Goal: Transaction & Acquisition: Purchase product/service

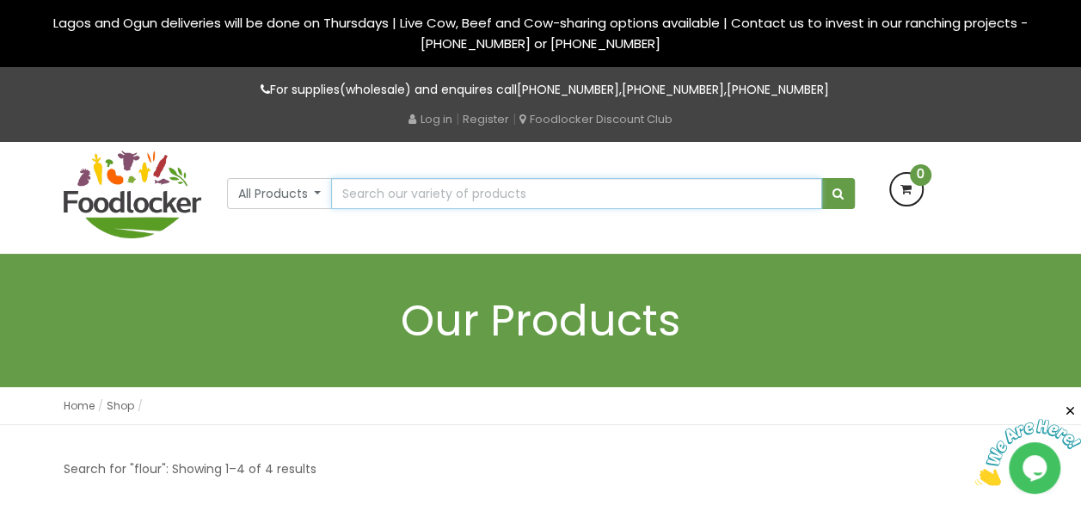
click at [471, 194] on input "text" at bounding box center [576, 193] width 490 height 31
type input "powder garlic"
click at [821, 178] on button "submit" at bounding box center [838, 193] width 34 height 31
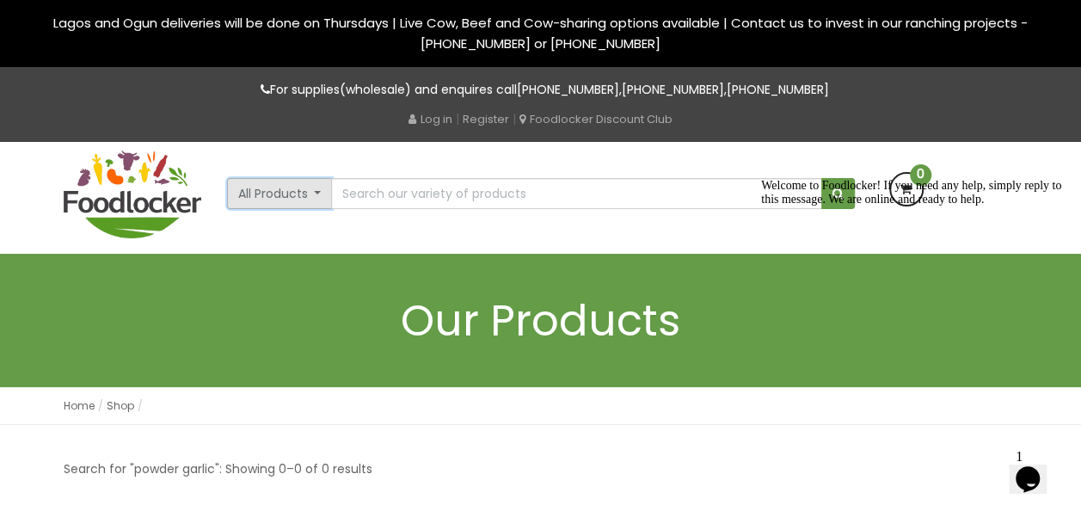
click at [273, 191] on button "All Products" at bounding box center [280, 193] width 106 height 31
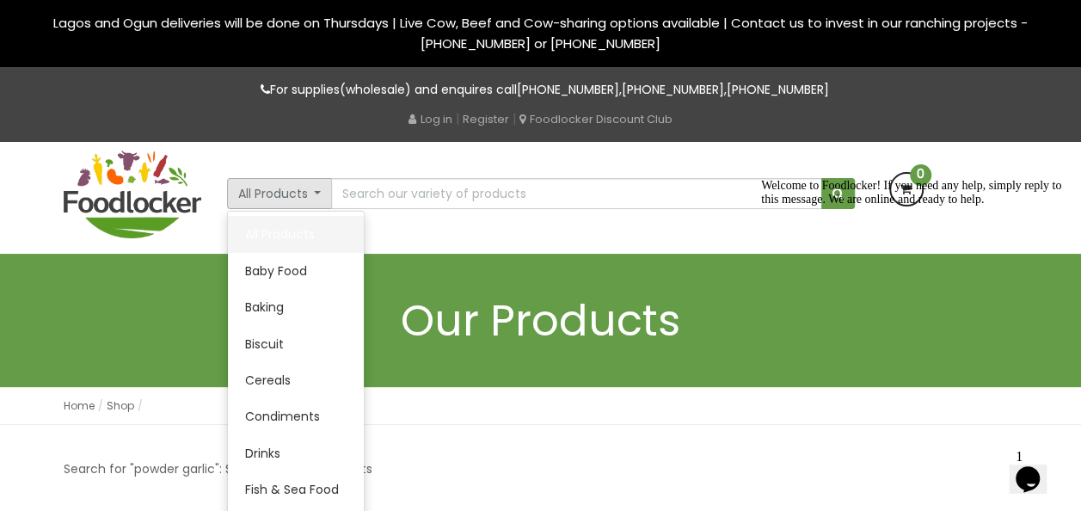
click at [275, 231] on link "All Products" at bounding box center [296, 234] width 136 height 36
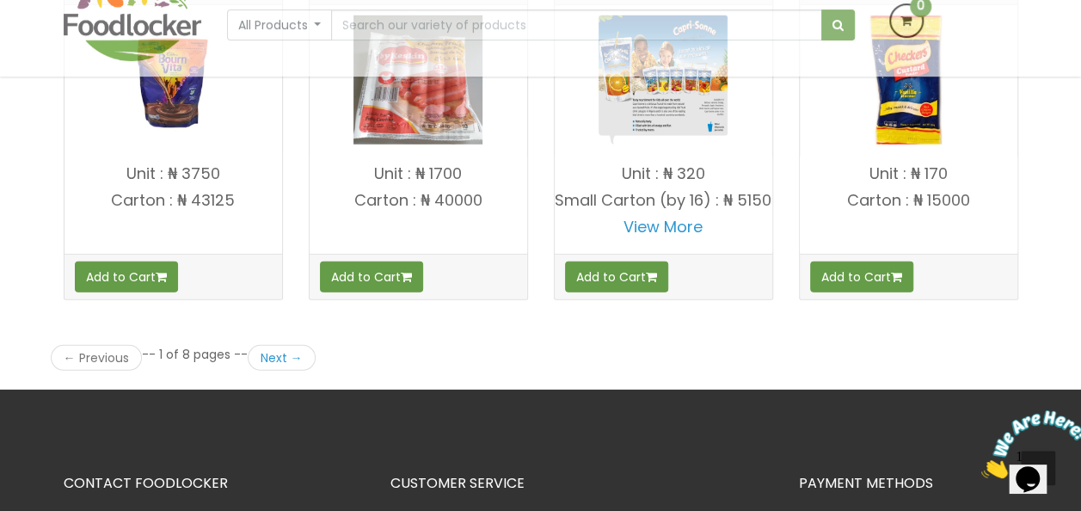
scroll to position [2477, 0]
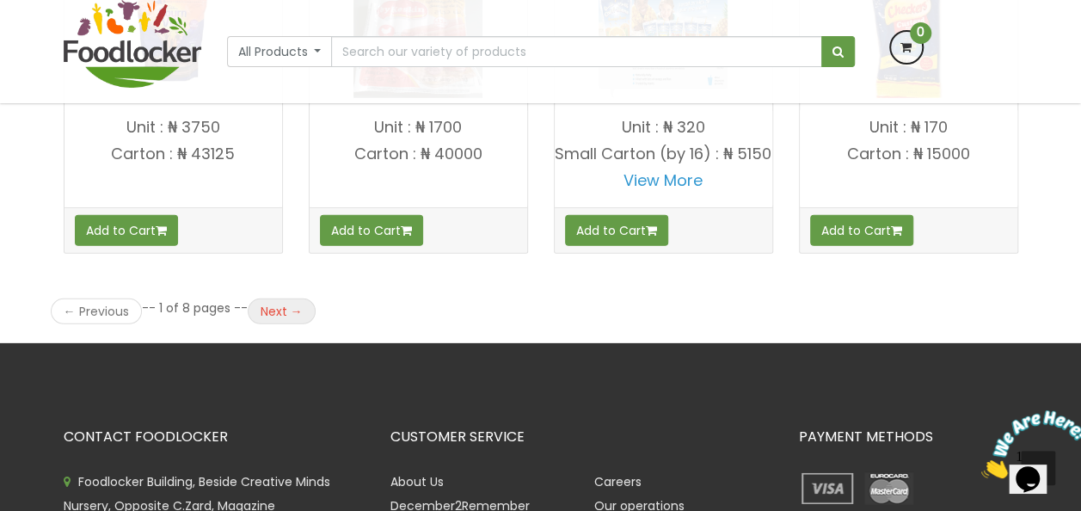
click at [273, 302] on link "Next →" at bounding box center [282, 311] width 68 height 26
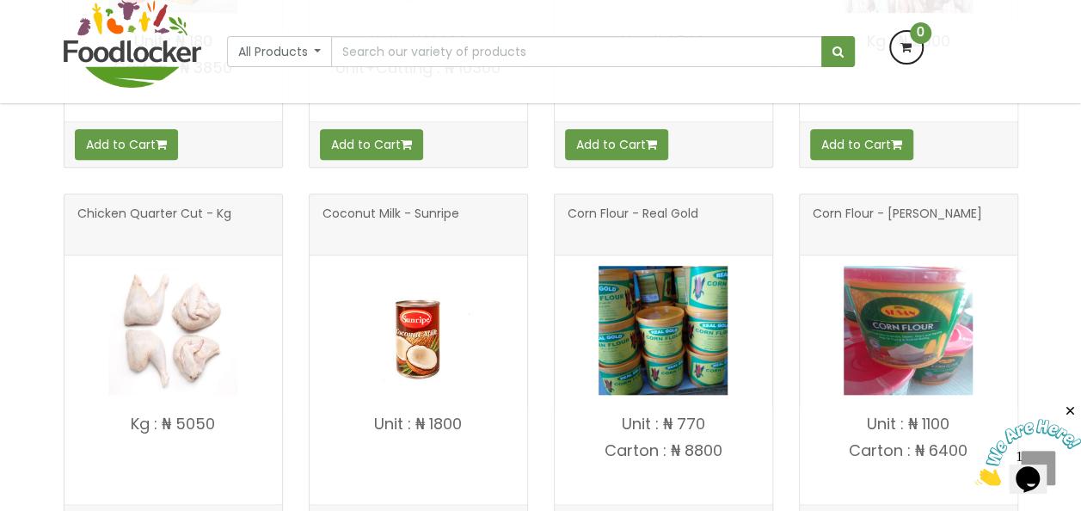
scroll to position [654, 0]
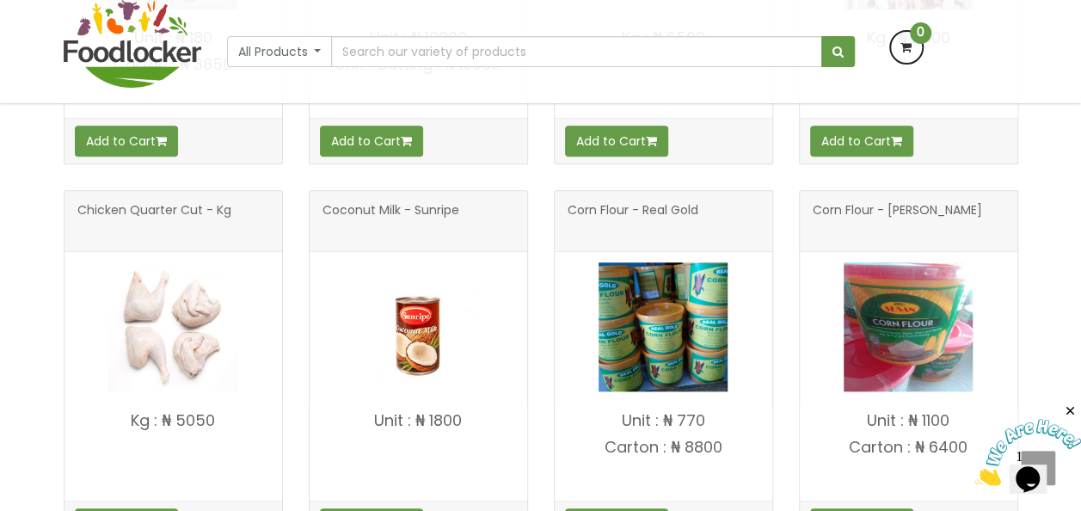
click at [858, 206] on span "Corn Flour - [PERSON_NAME]" at bounding box center [897, 221] width 169 height 34
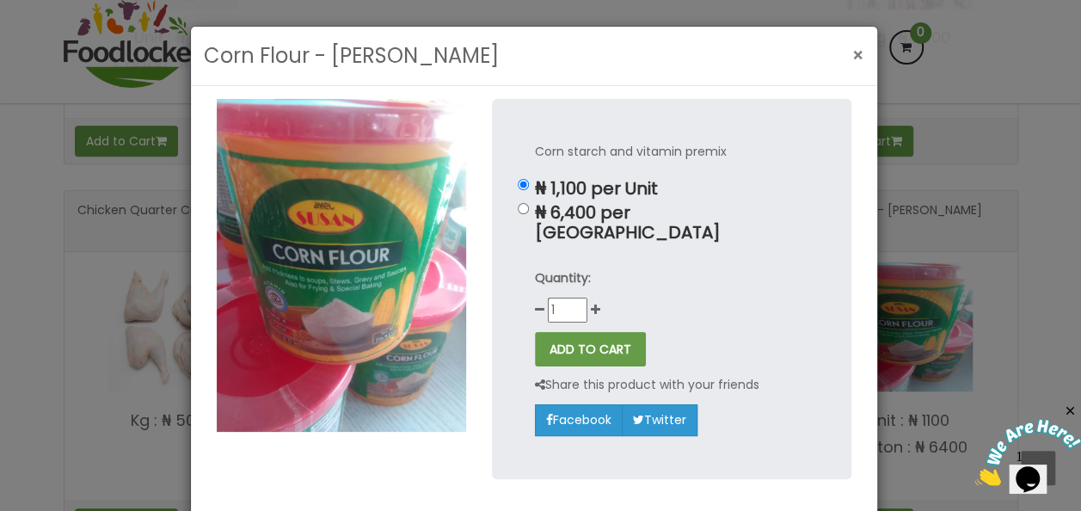
click at [852, 52] on span "×" at bounding box center [858, 55] width 12 height 25
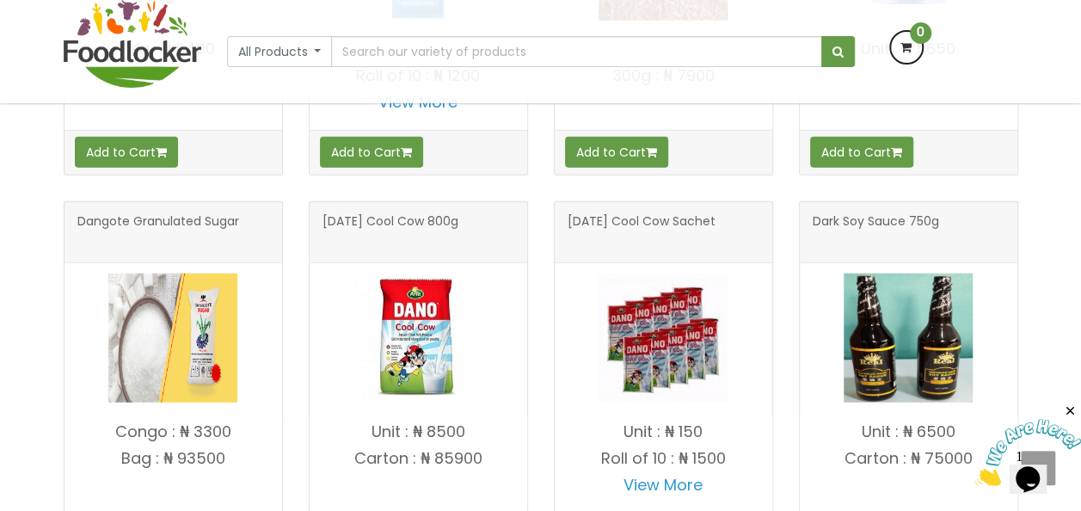
scroll to position [2168, 0]
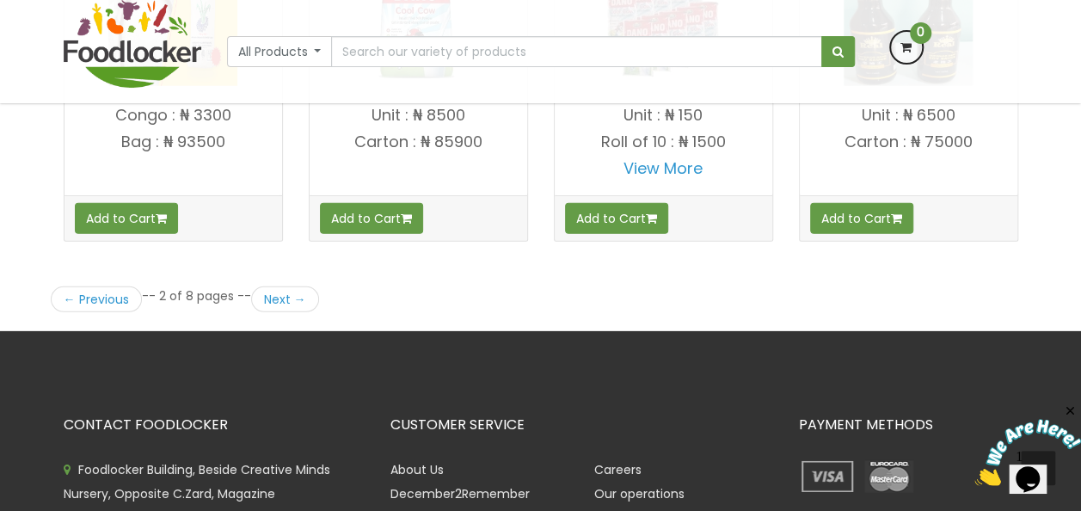
scroll to position [2513, 0]
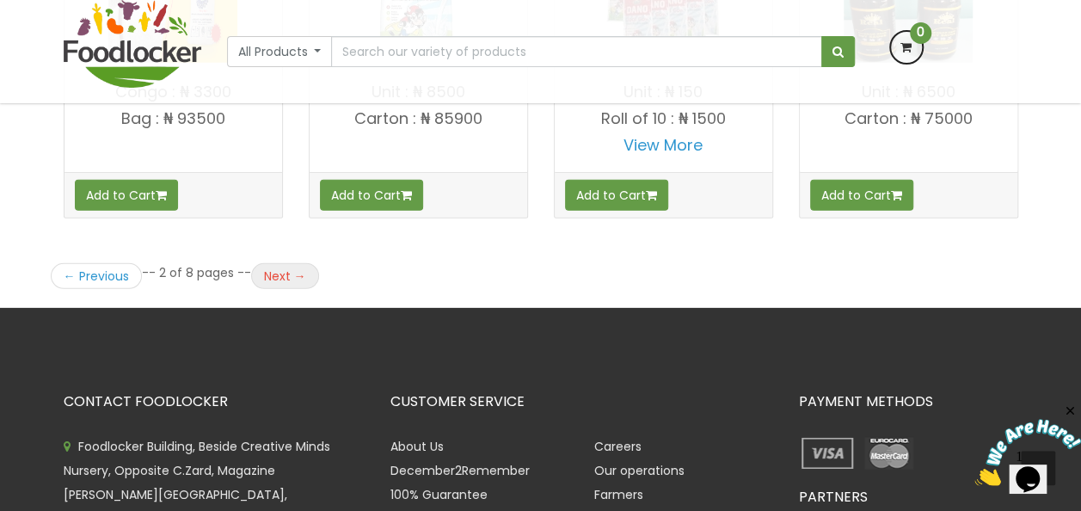
click at [269, 266] on link "Next →" at bounding box center [285, 276] width 68 height 26
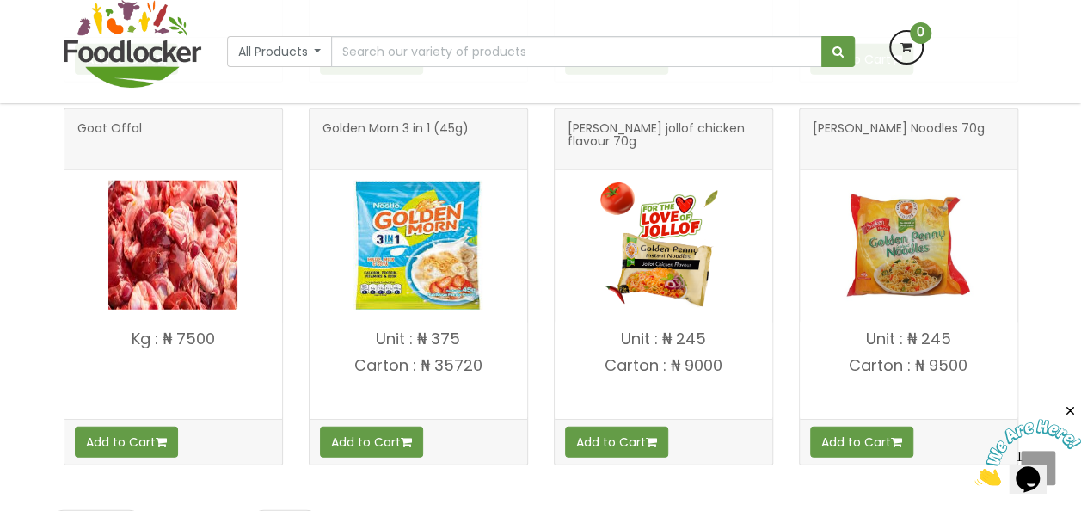
scroll to position [2477, 0]
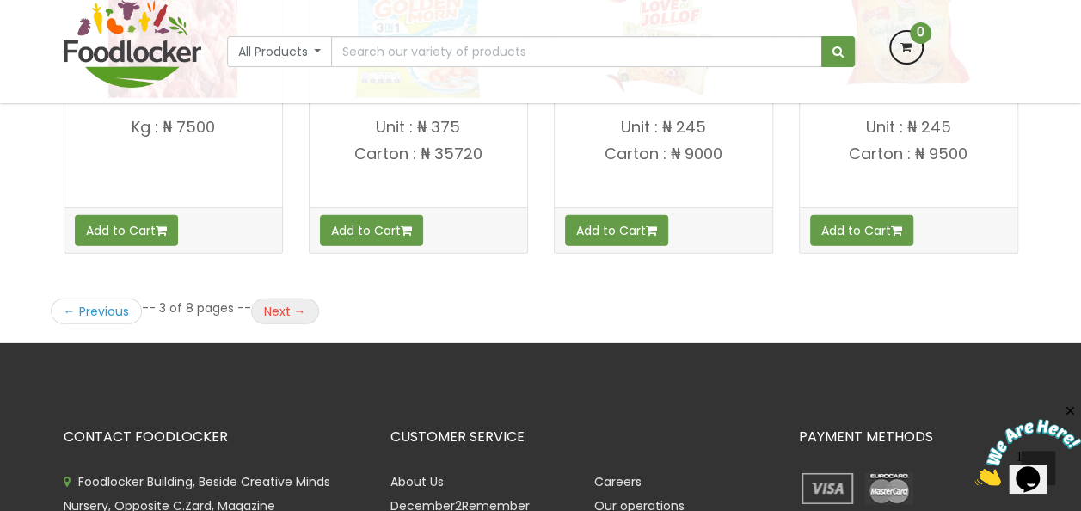
click at [274, 299] on link "Next →" at bounding box center [285, 311] width 68 height 26
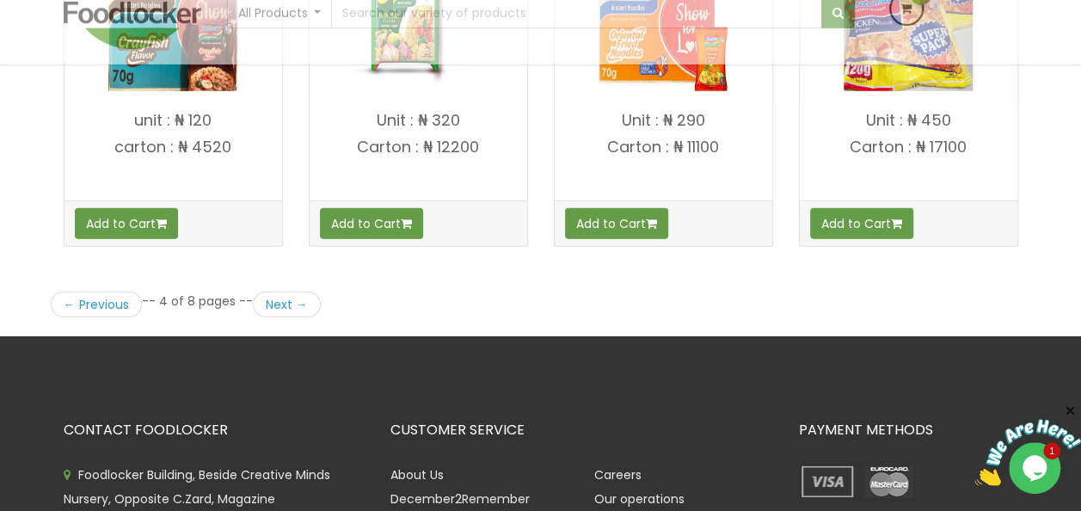
scroll to position [2512, 0]
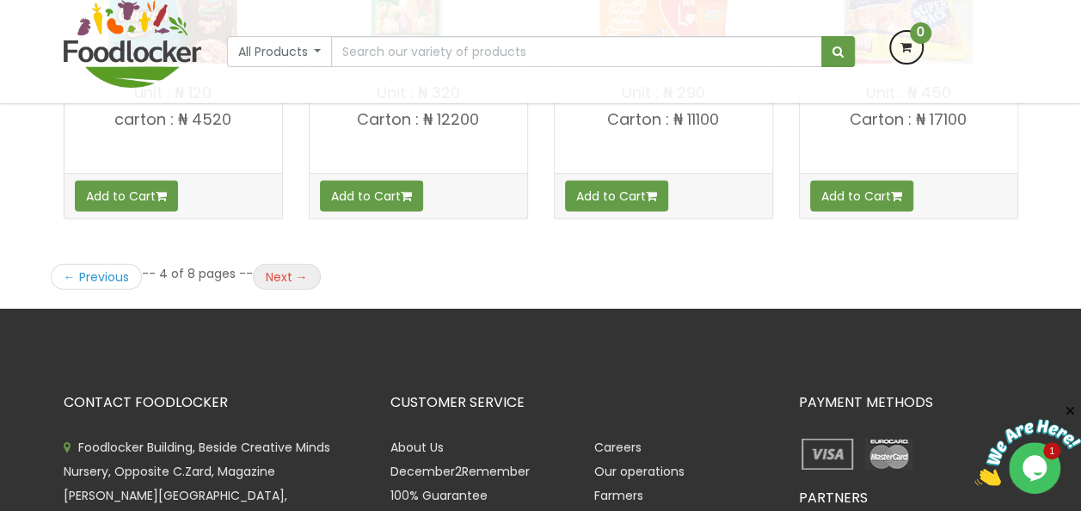
click at [275, 265] on link "Next →" at bounding box center [287, 277] width 68 height 26
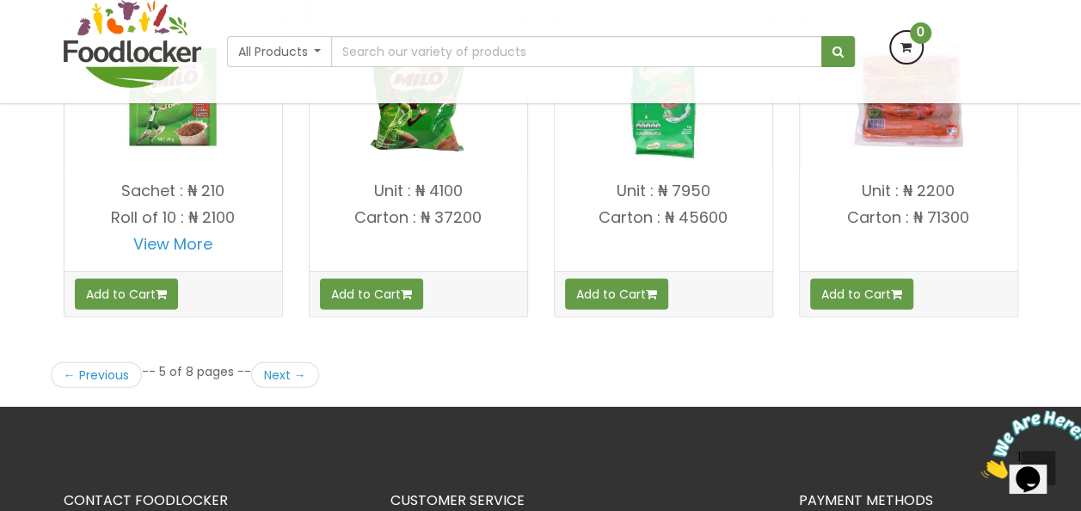
scroll to position [2443, 0]
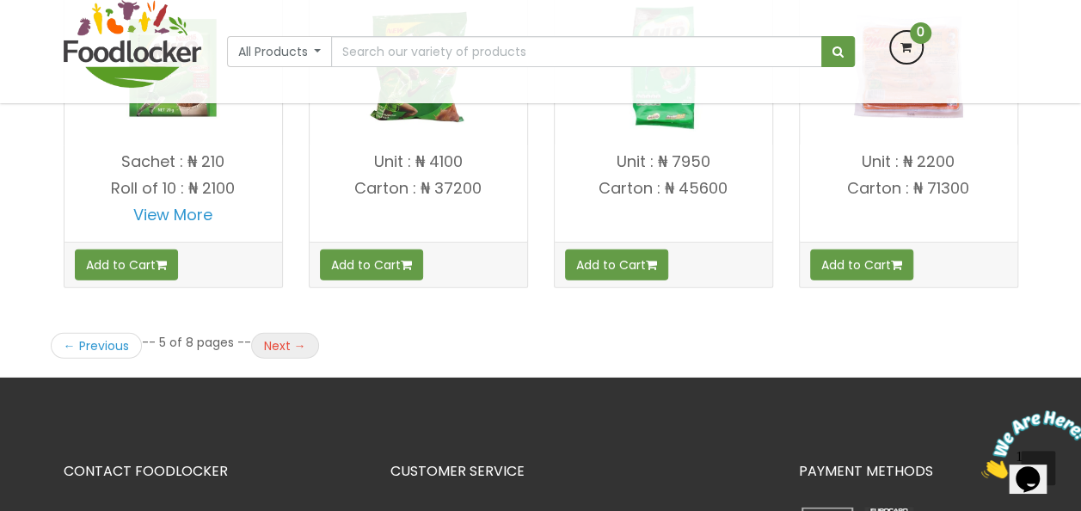
click at [280, 333] on link "Next →" at bounding box center [285, 346] width 68 height 26
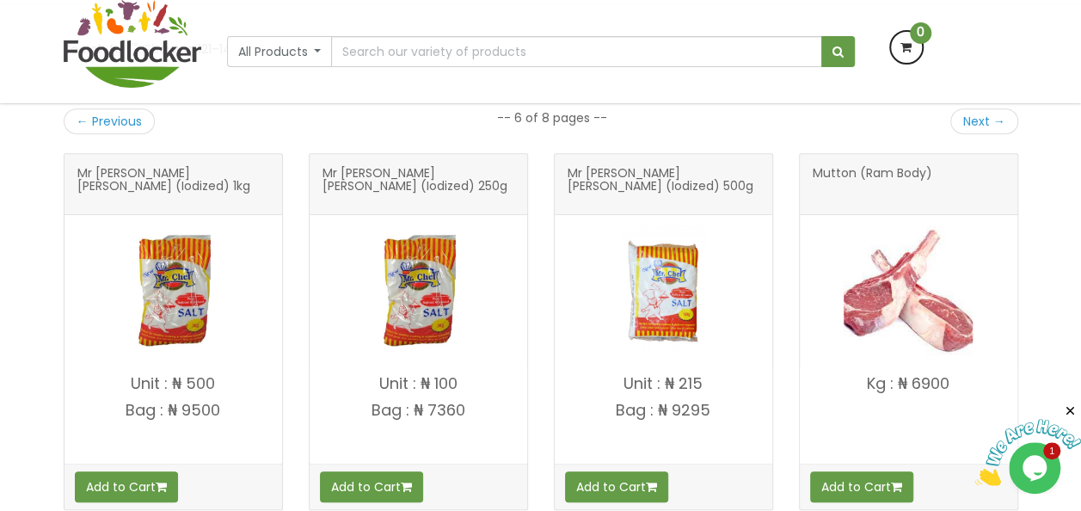
scroll to position [310, 0]
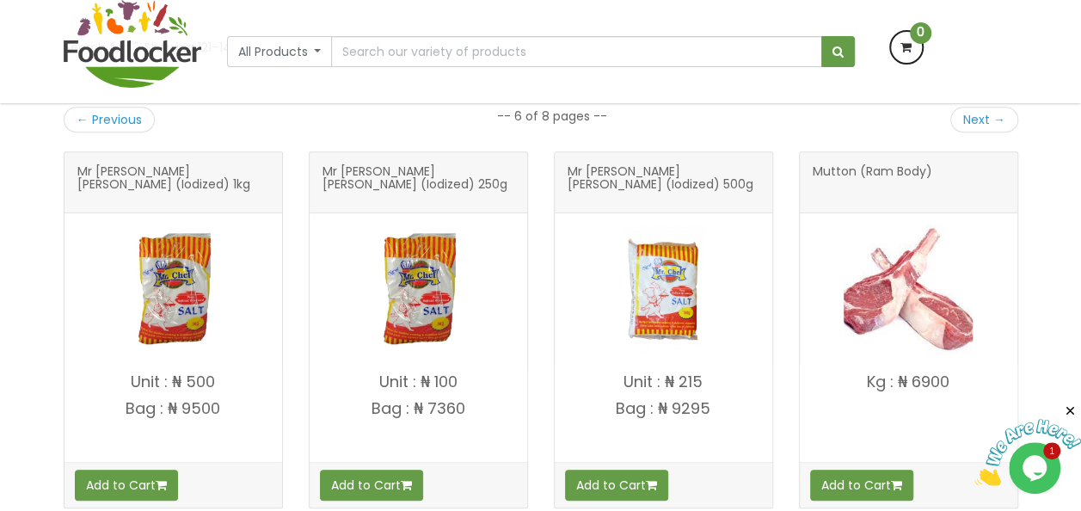
click at [870, 168] on span "Mutton (Ram Body)" at bounding box center [873, 182] width 120 height 34
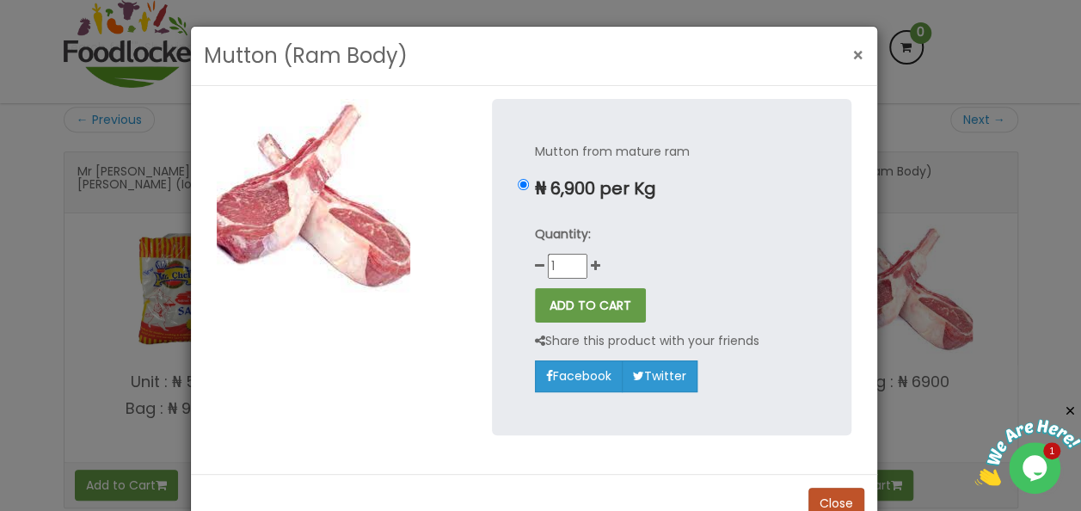
click at [852, 53] on span "×" at bounding box center [858, 55] width 12 height 25
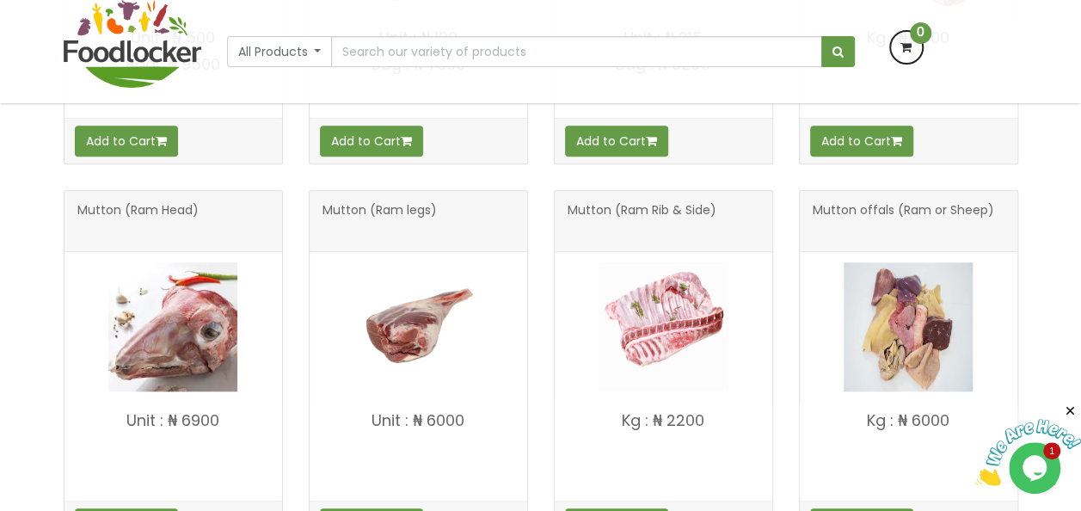
scroll to position [688, 0]
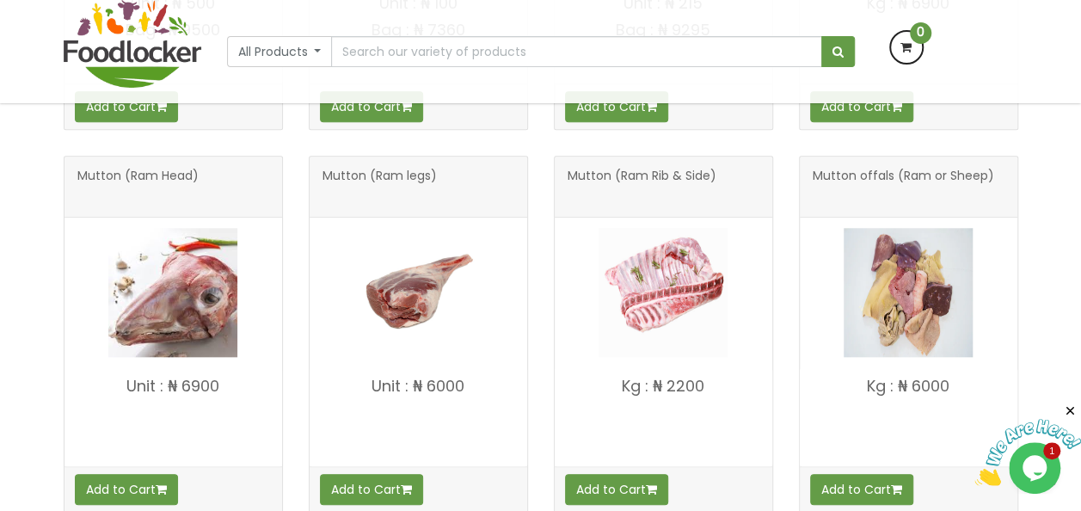
click at [389, 169] on span "Mutton (Ram legs)" at bounding box center [380, 186] width 114 height 34
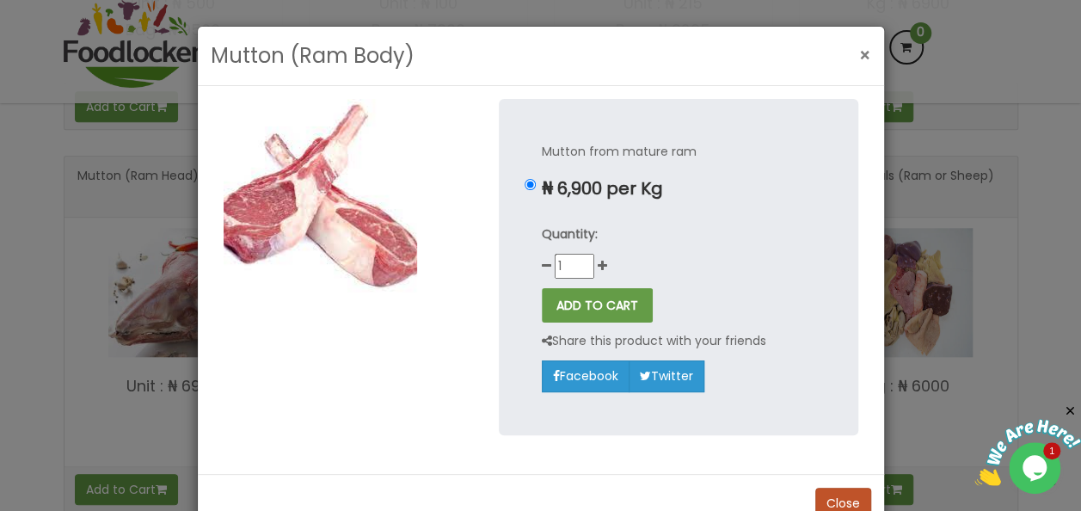
click at [859, 57] on span "×" at bounding box center [865, 55] width 12 height 25
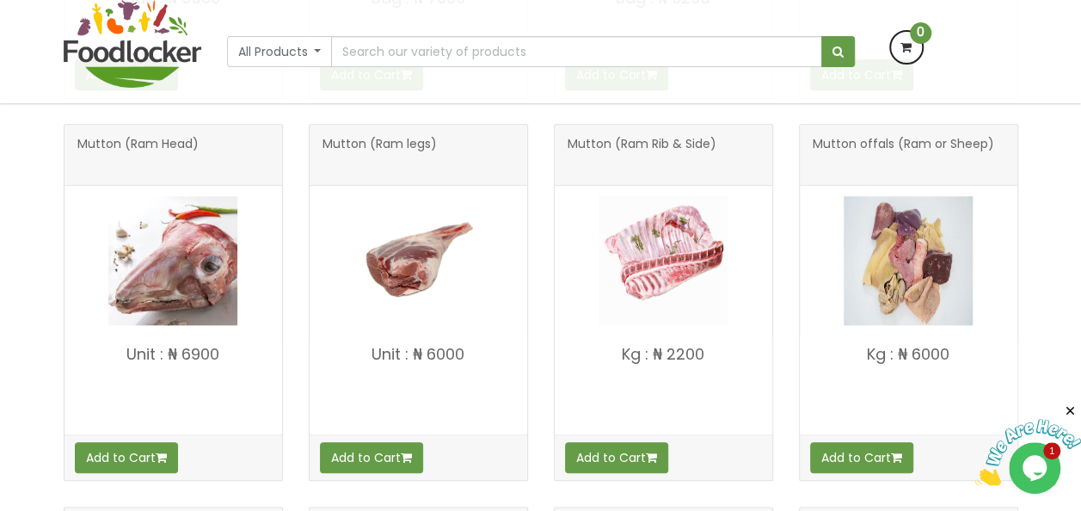
scroll to position [723, 0]
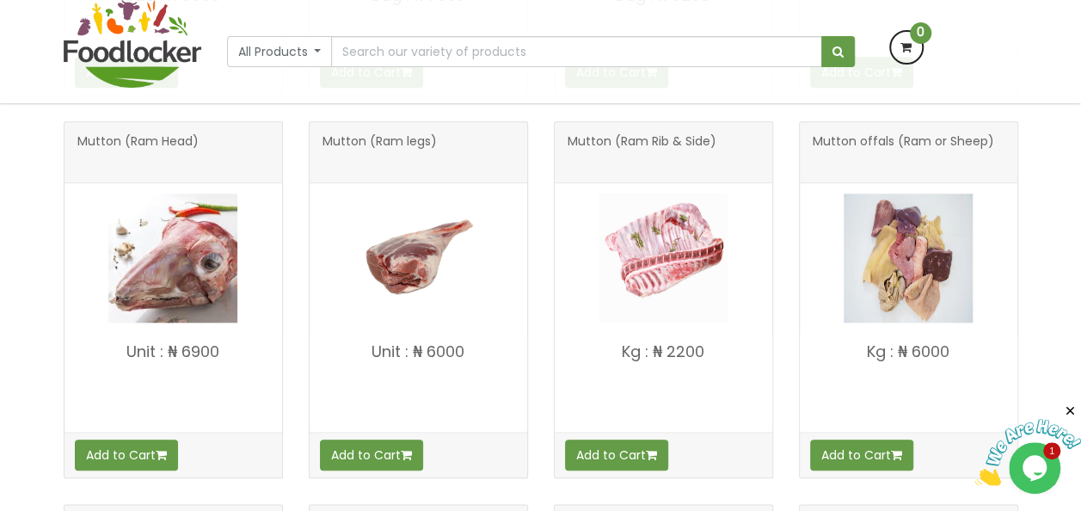
click at [654, 143] on span "Mutton (Ram Rib & Side)" at bounding box center [642, 152] width 149 height 34
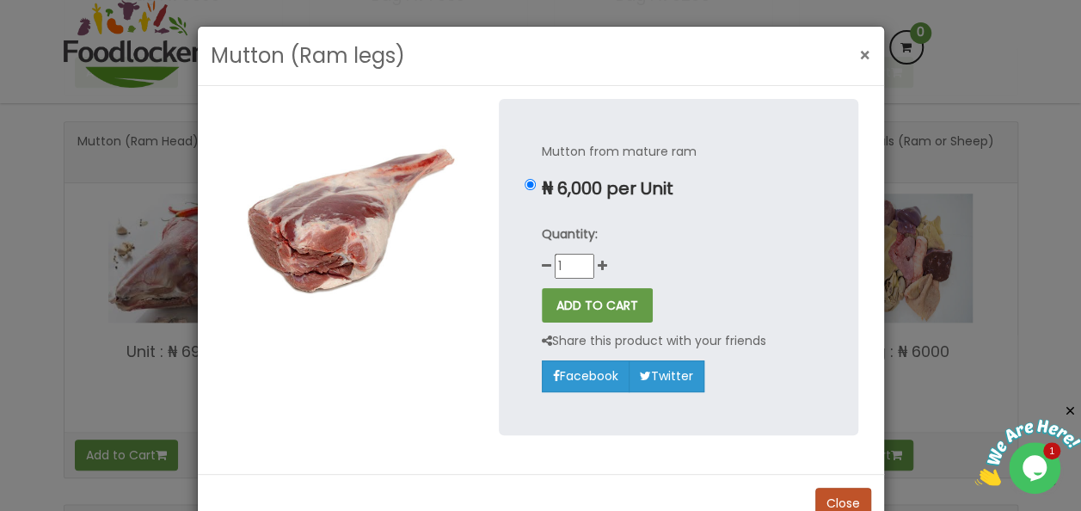
click at [859, 50] on span "×" at bounding box center [865, 55] width 12 height 25
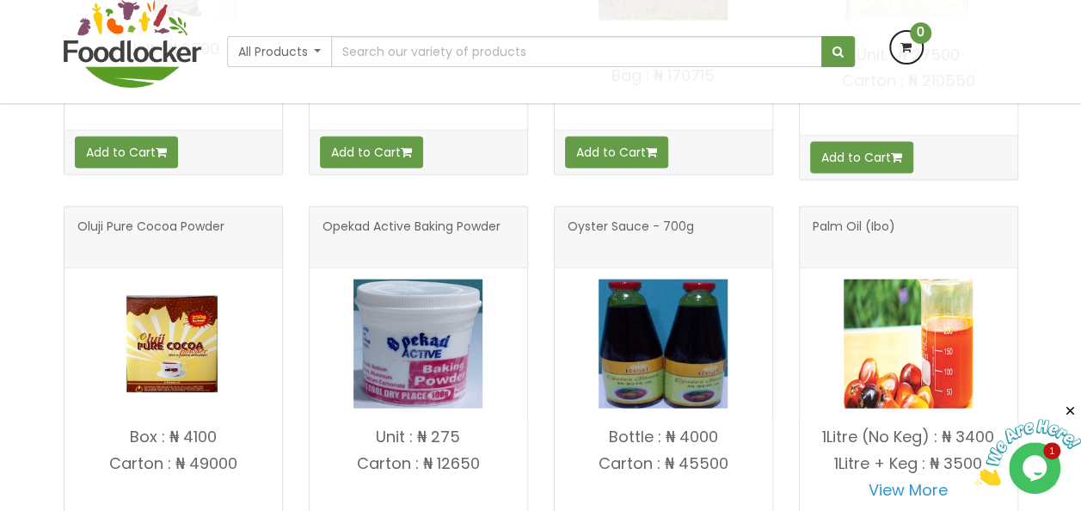
scroll to position [1789, 0]
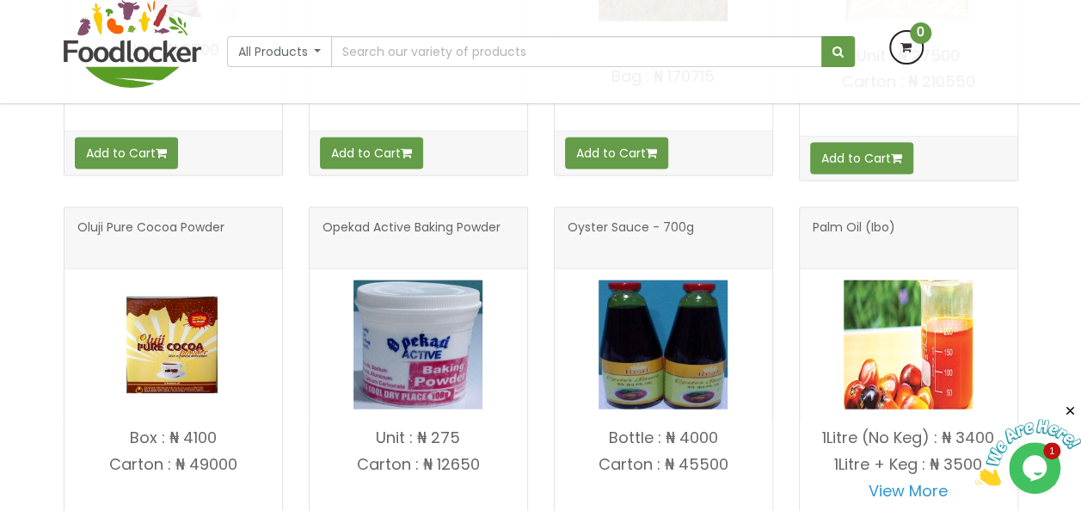
click at [416, 221] on span "Opekad Active Baking Powder" at bounding box center [412, 238] width 178 height 34
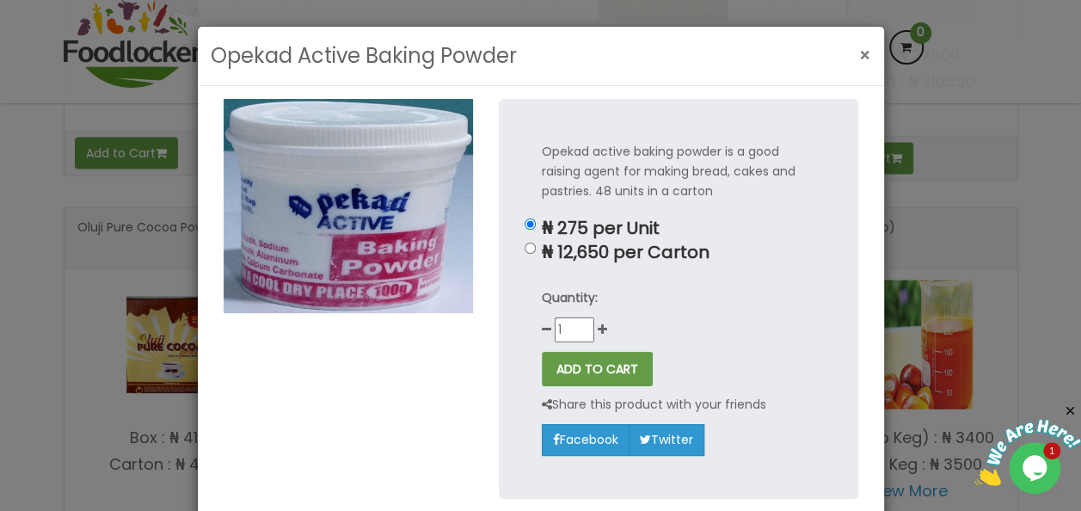
click at [859, 52] on span "×" at bounding box center [865, 55] width 12 height 25
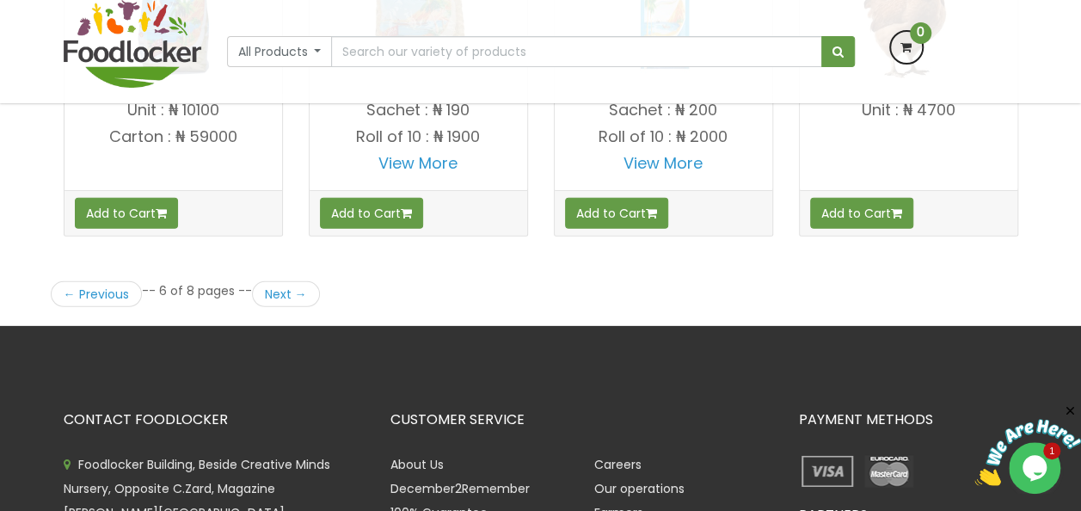
scroll to position [2512, 0]
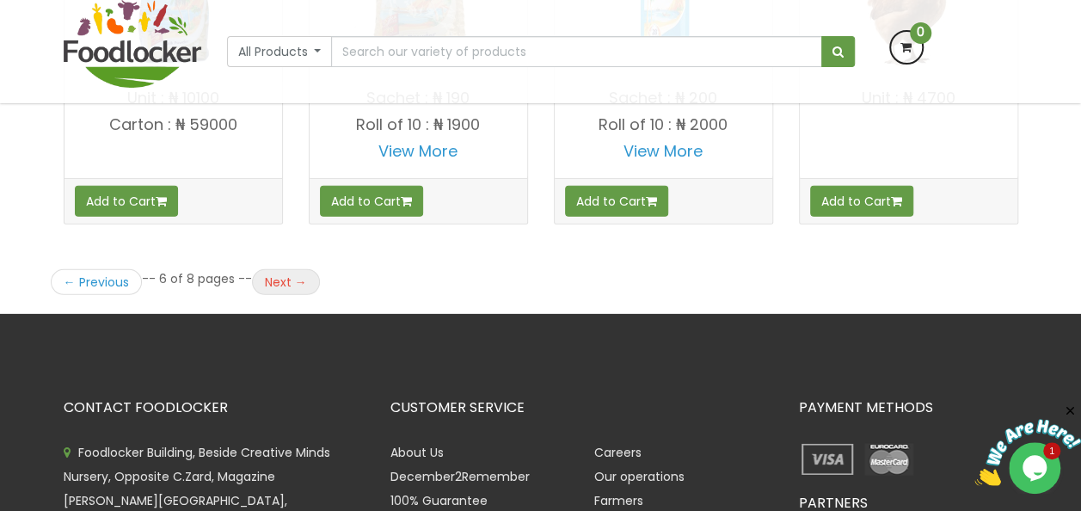
click at [286, 269] on link "Next →" at bounding box center [286, 282] width 68 height 26
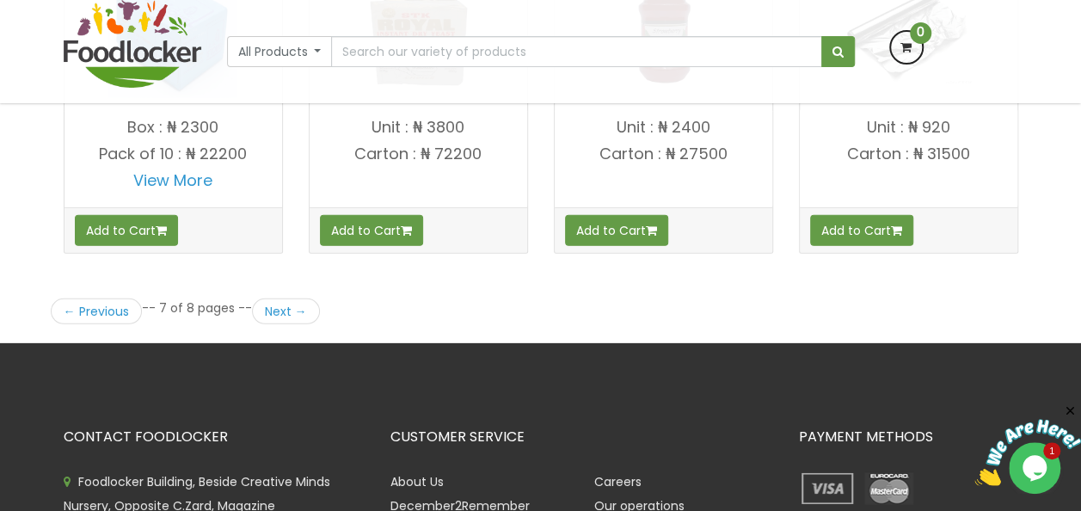
scroll to position [2525, 0]
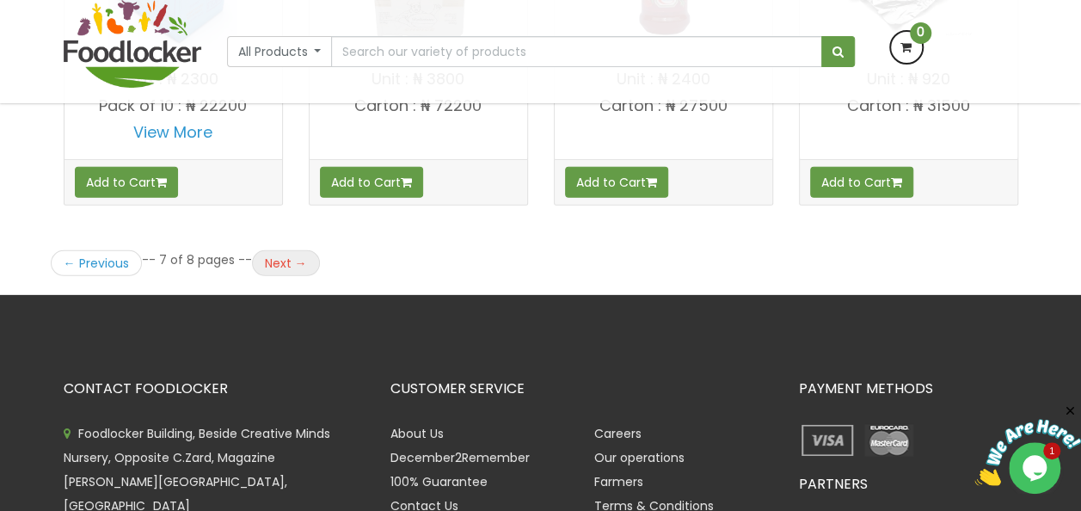
click at [278, 255] on link "Next →" at bounding box center [286, 263] width 68 height 26
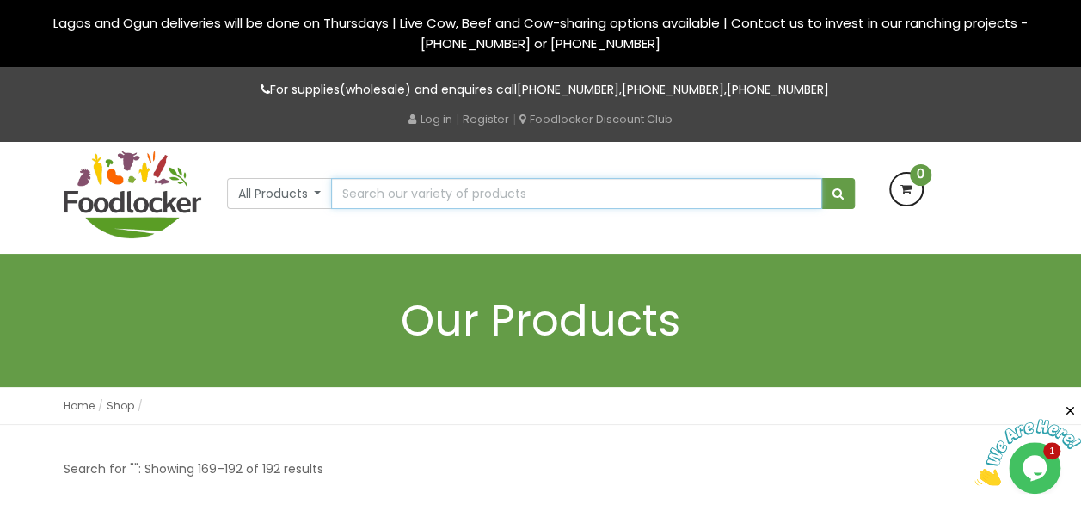
click at [437, 199] on input "text" at bounding box center [576, 193] width 490 height 31
type input "eggs"
click at [821, 178] on button "submit" at bounding box center [838, 193] width 34 height 31
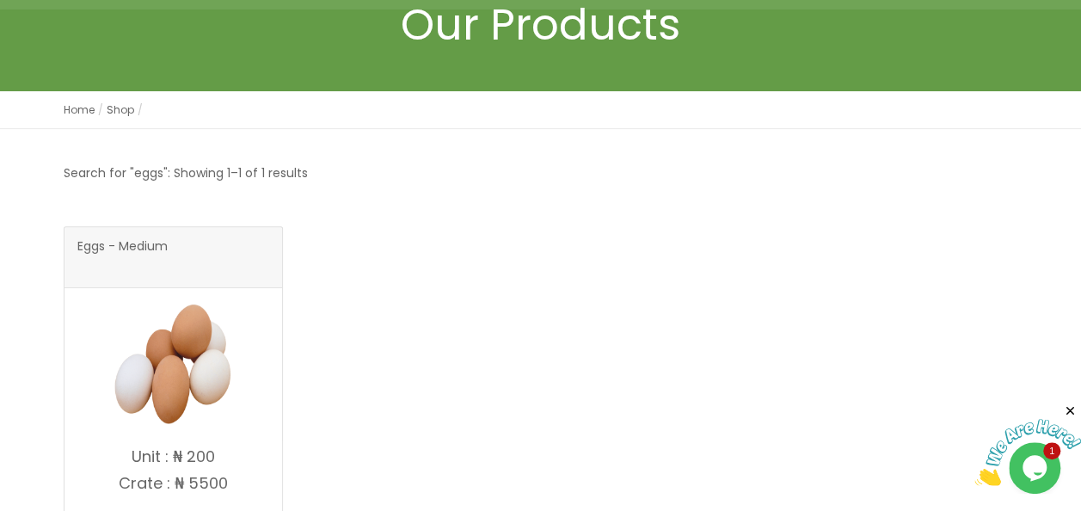
scroll to position [413, 0]
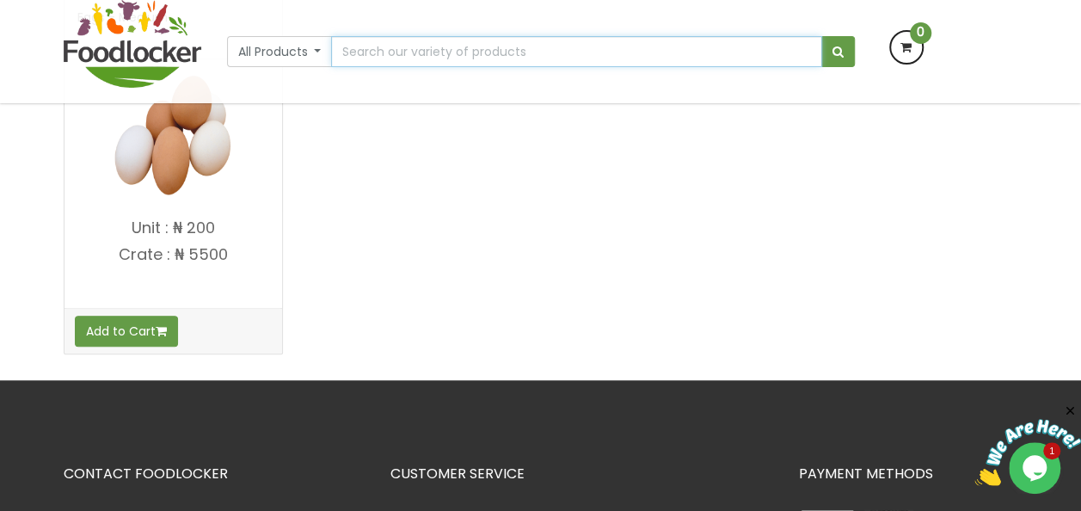
click at [445, 52] on input "text" at bounding box center [576, 51] width 490 height 31
type input "meat"
click at [821, 36] on button "submit" at bounding box center [838, 51] width 34 height 31
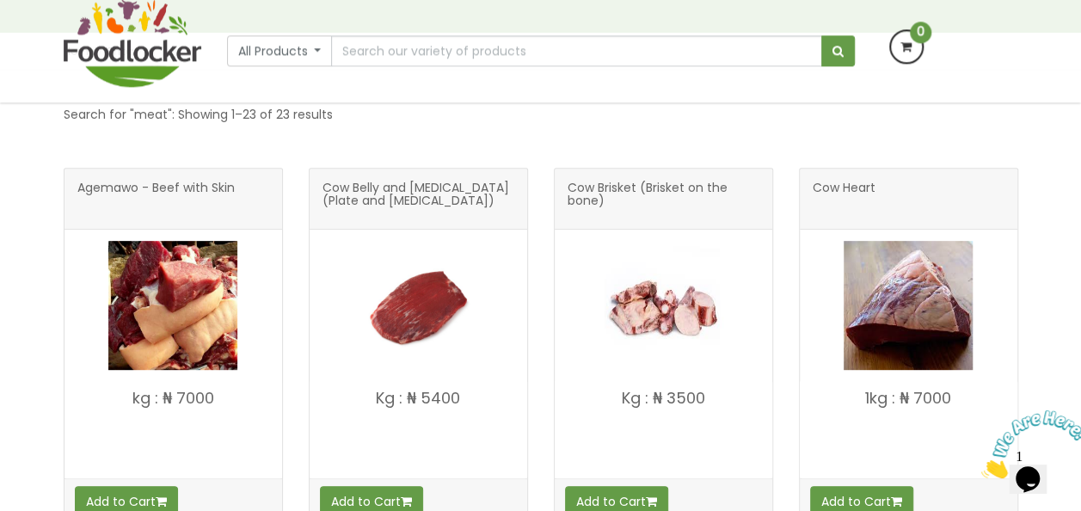
scroll to position [241, 0]
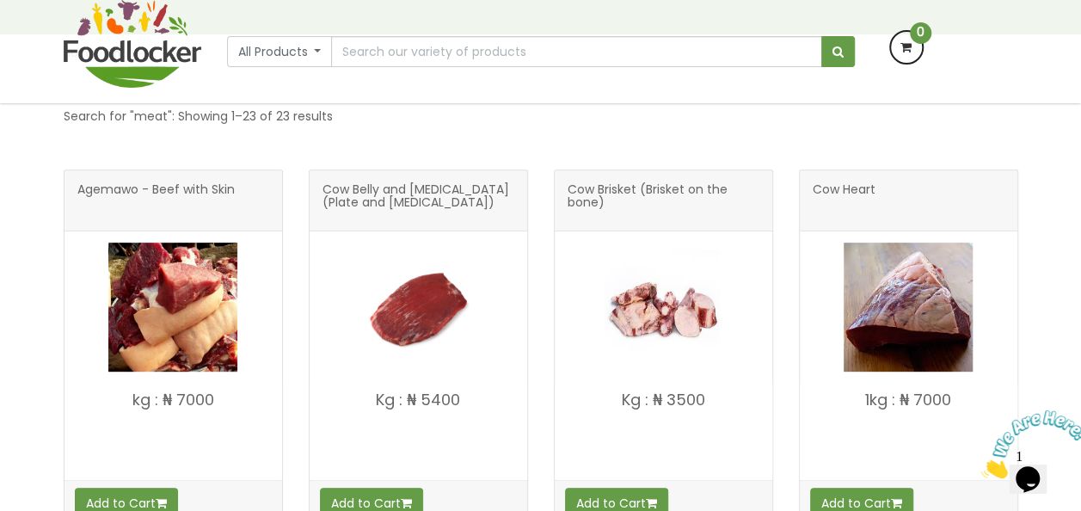
click at [454, 195] on span "Cow Belly and Scrotum (Plate and Flank)" at bounding box center [419, 200] width 192 height 34
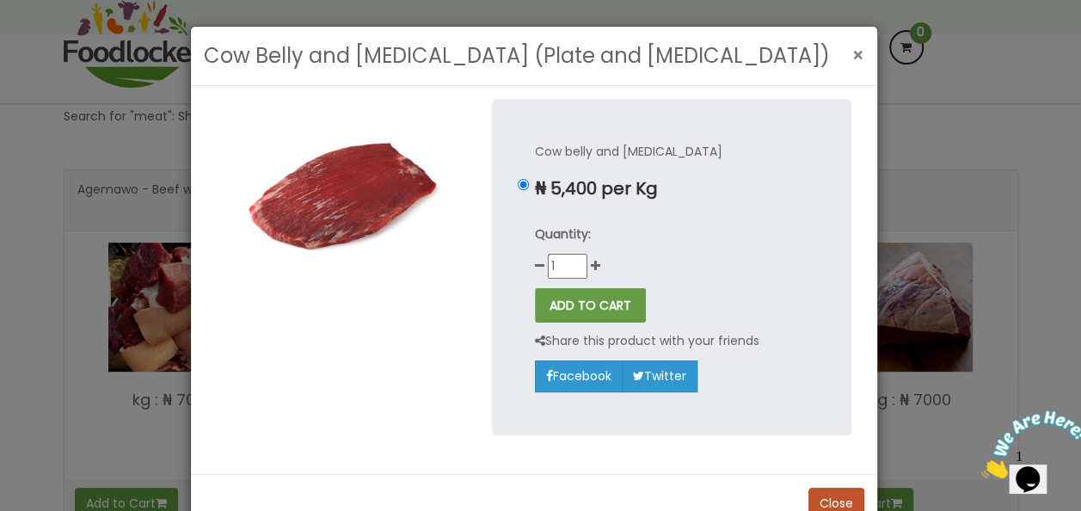
click at [853, 55] on span "×" at bounding box center [858, 55] width 12 height 25
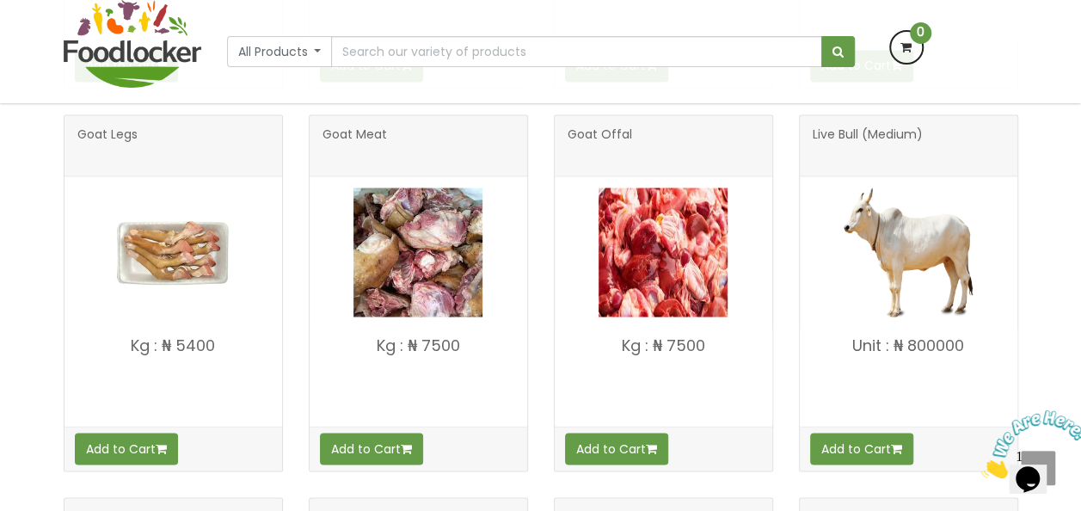
scroll to position [1445, 0]
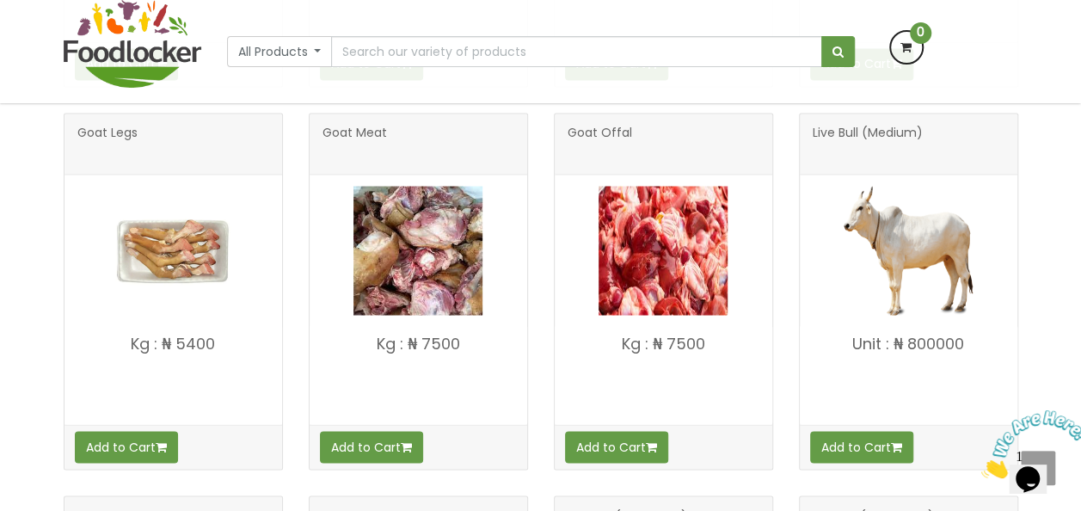
click at [585, 137] on span "Goat Offal" at bounding box center [600, 143] width 65 height 34
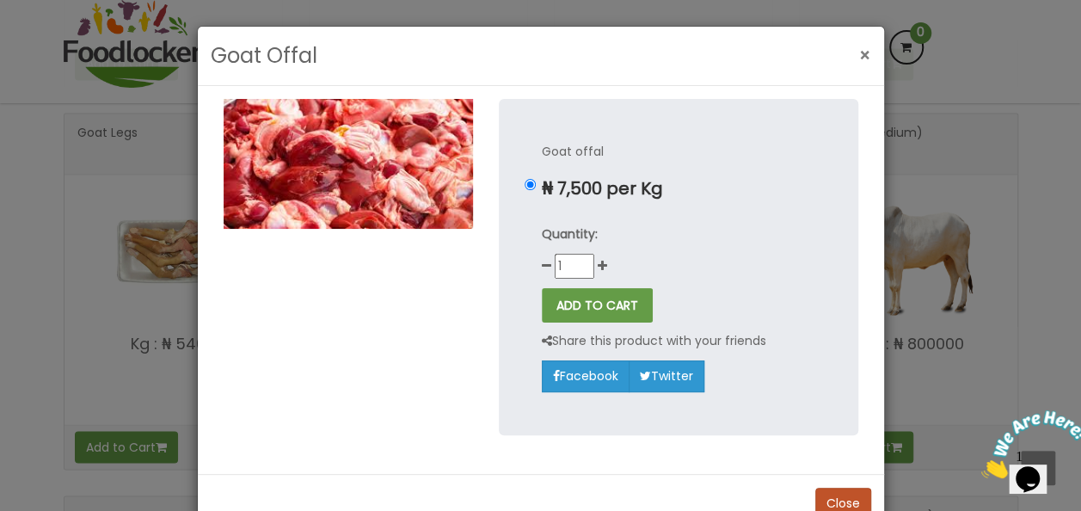
click at [859, 55] on span "×" at bounding box center [865, 55] width 12 height 25
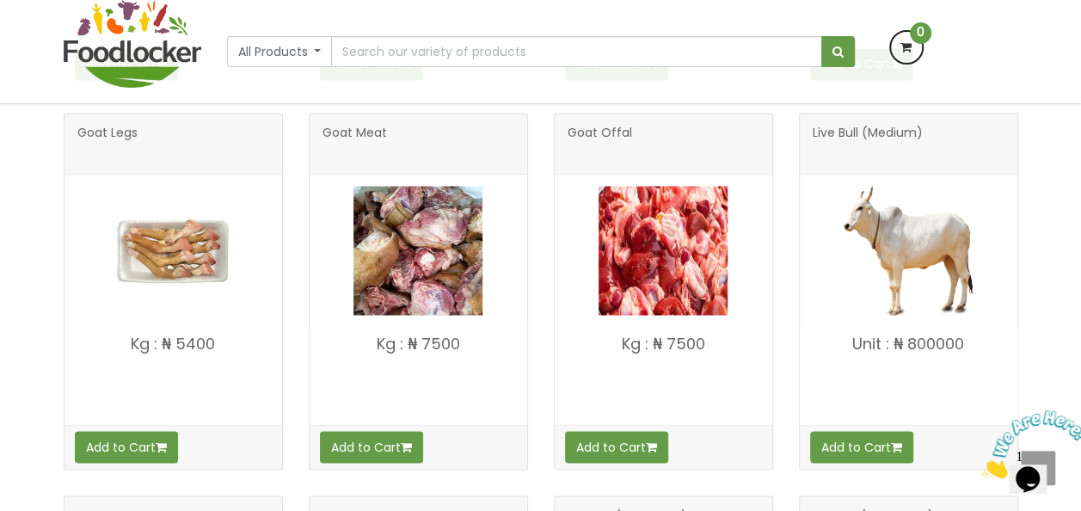
click at [15, 330] on div "Search for "meat": Showing 1–23 of 23 results Agemawo - Beef with Skin" at bounding box center [540, 306] width 1081 height 2876
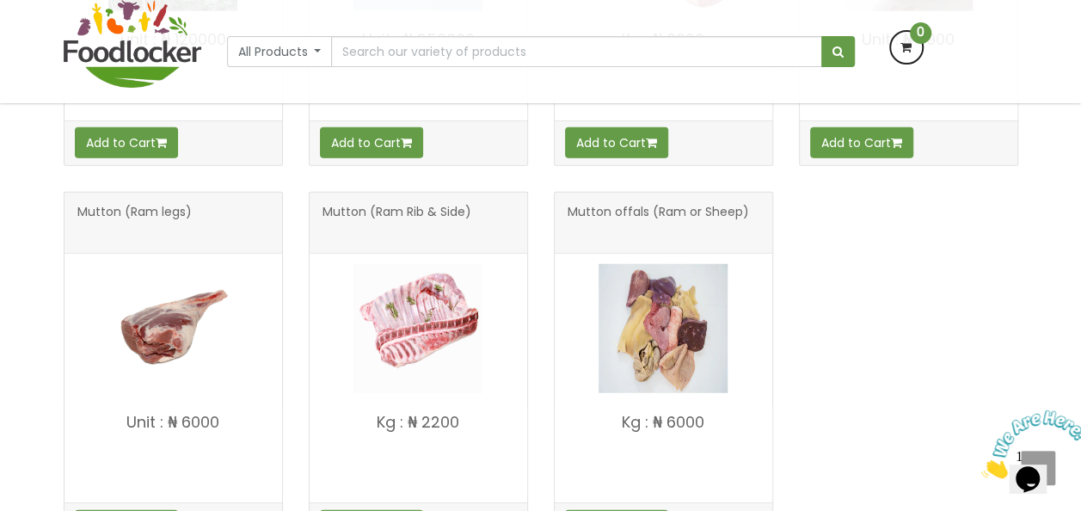
scroll to position [2133, 0]
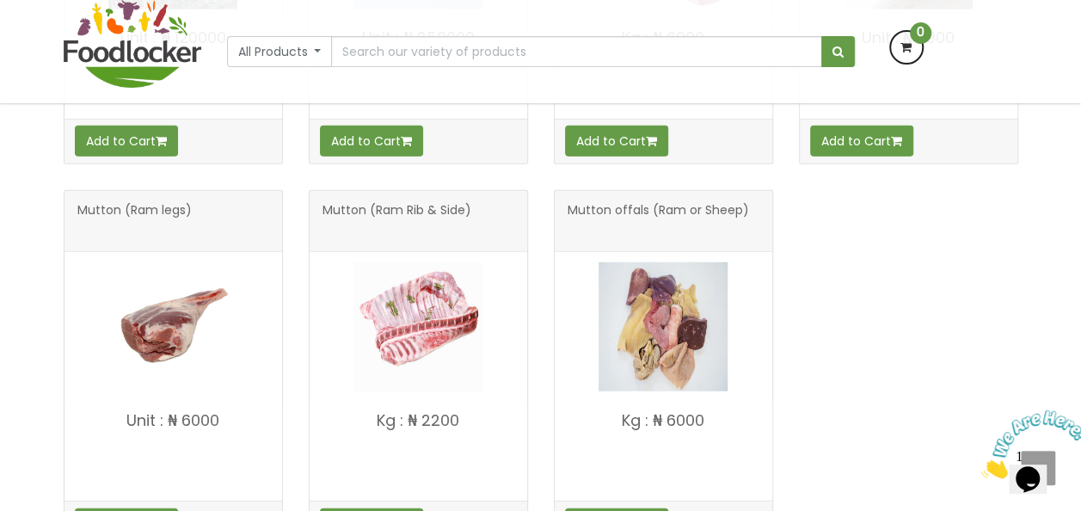
click at [385, 208] on span "Mutton (Ram Rib & Side)" at bounding box center [397, 221] width 149 height 34
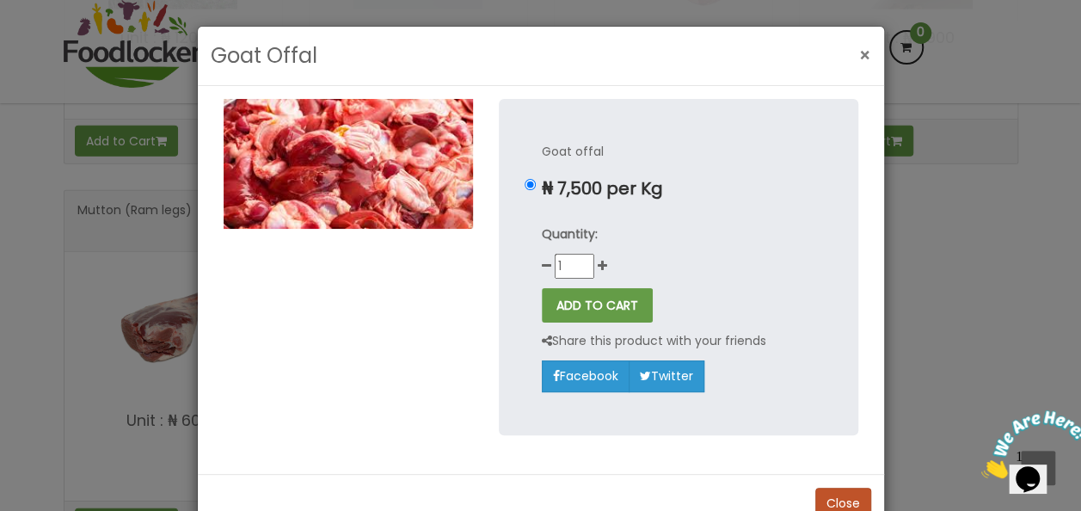
click at [859, 55] on span "×" at bounding box center [865, 55] width 12 height 25
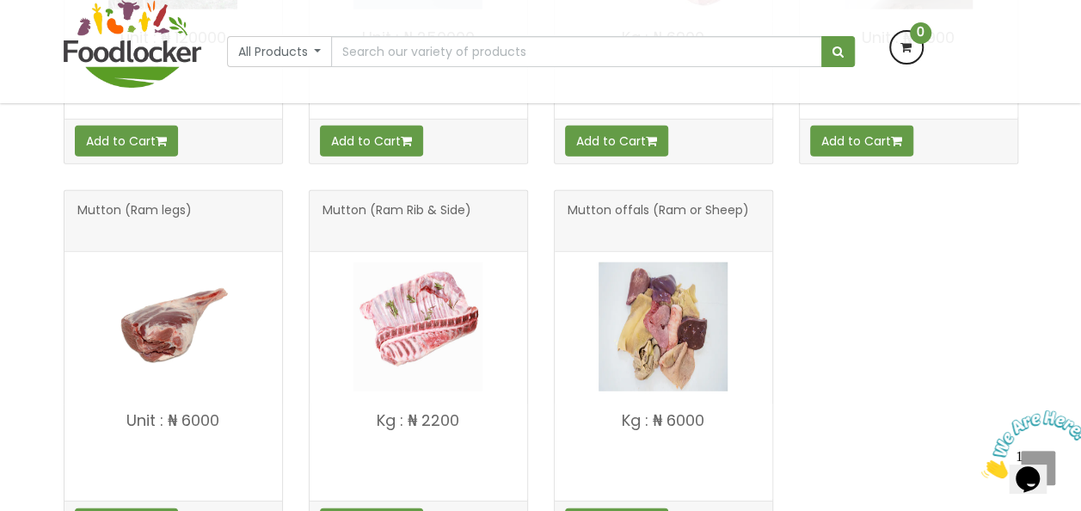
click at [129, 204] on span "Mutton (Ram legs)" at bounding box center [134, 221] width 114 height 34
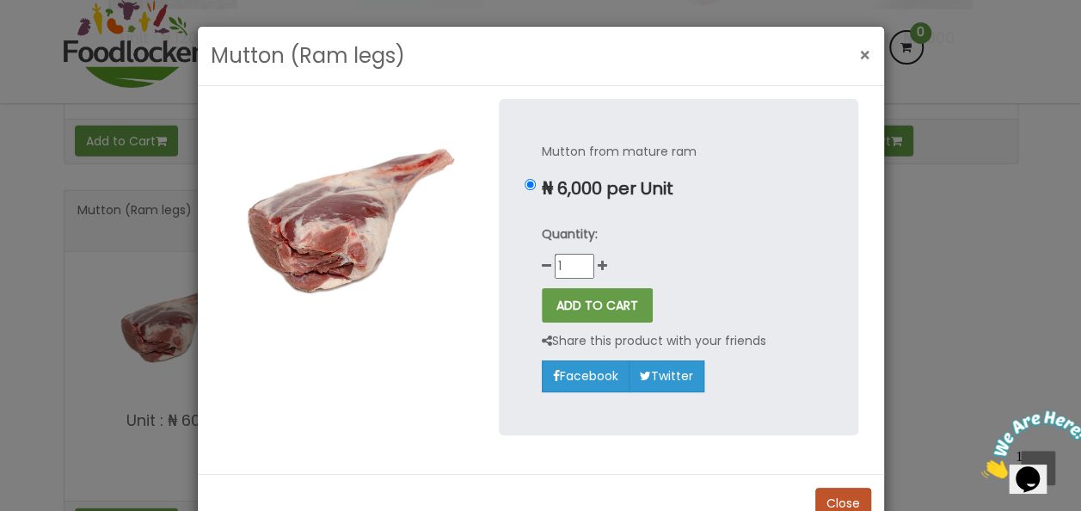
click at [861, 52] on span "×" at bounding box center [865, 55] width 12 height 25
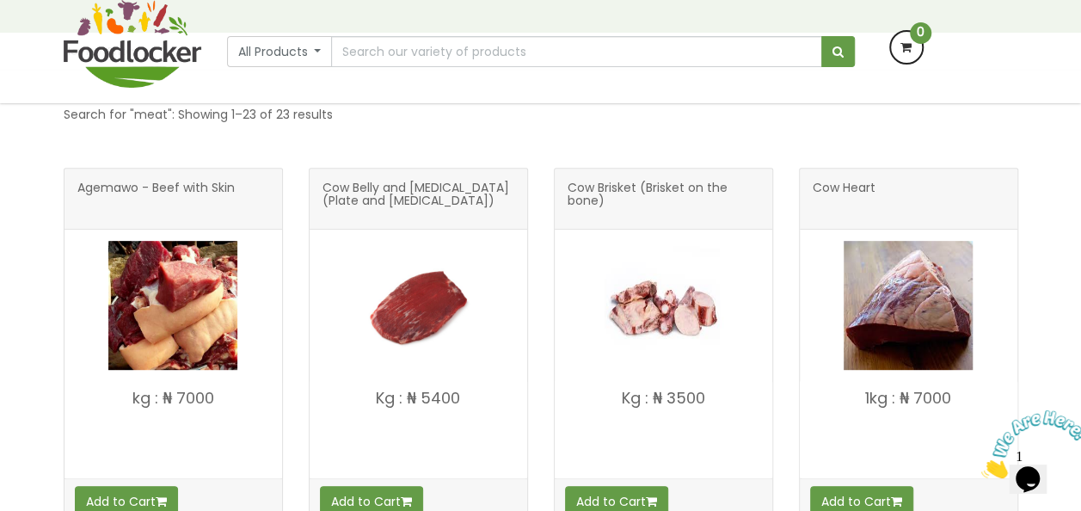
scroll to position [241, 0]
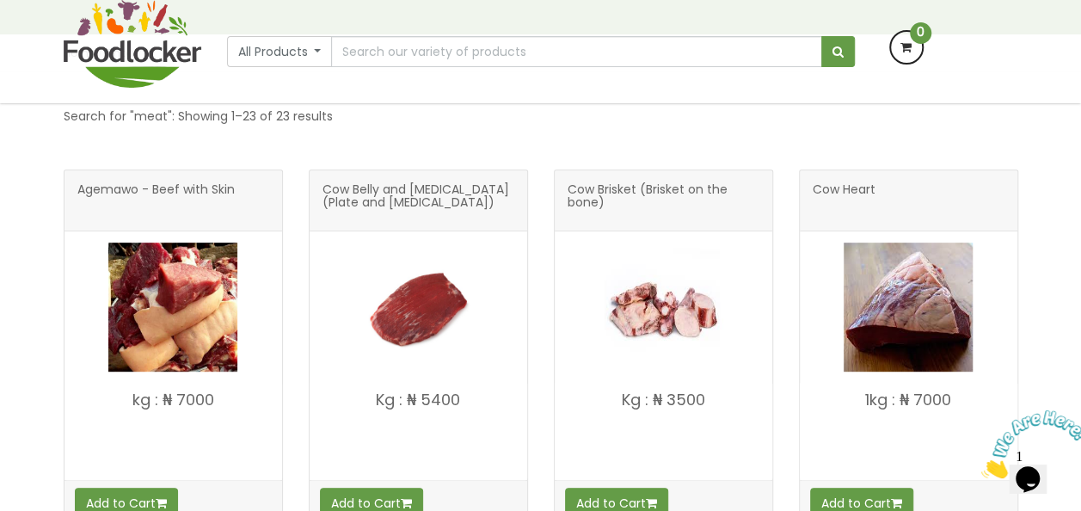
click at [375, 193] on span "Cow Belly and Scrotum (Plate and Flank)" at bounding box center [419, 200] width 192 height 34
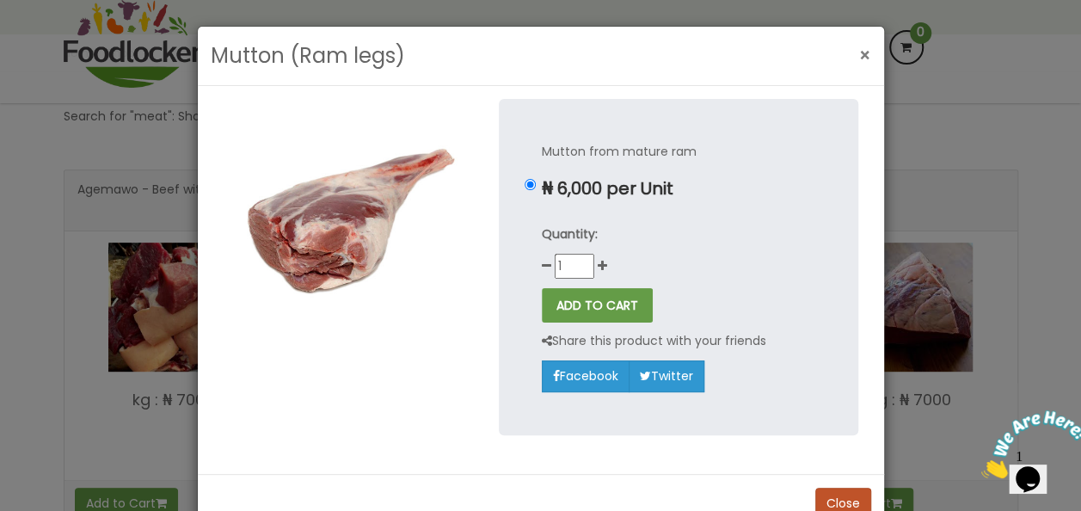
click at [859, 53] on span "×" at bounding box center [865, 55] width 12 height 25
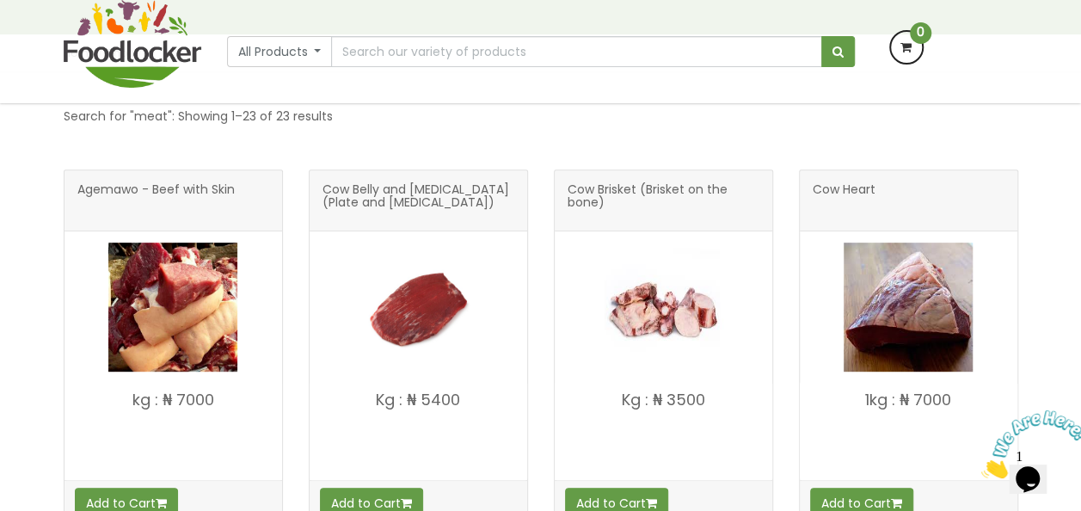
click at [451, 191] on span "Cow Belly and Scrotum (Plate and Flank)" at bounding box center [419, 200] width 192 height 34
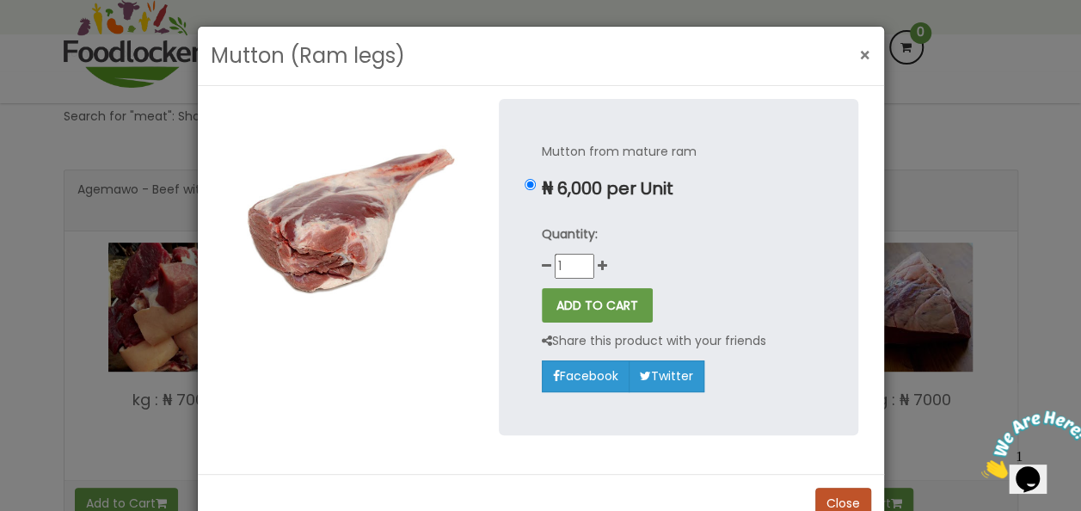
click at [860, 55] on span "×" at bounding box center [865, 55] width 12 height 25
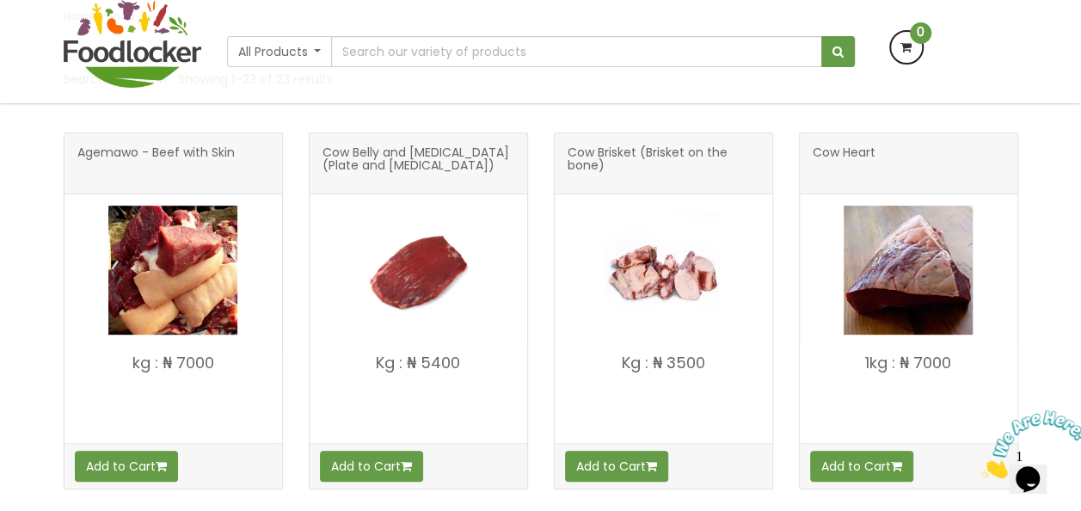
scroll to position [0, 0]
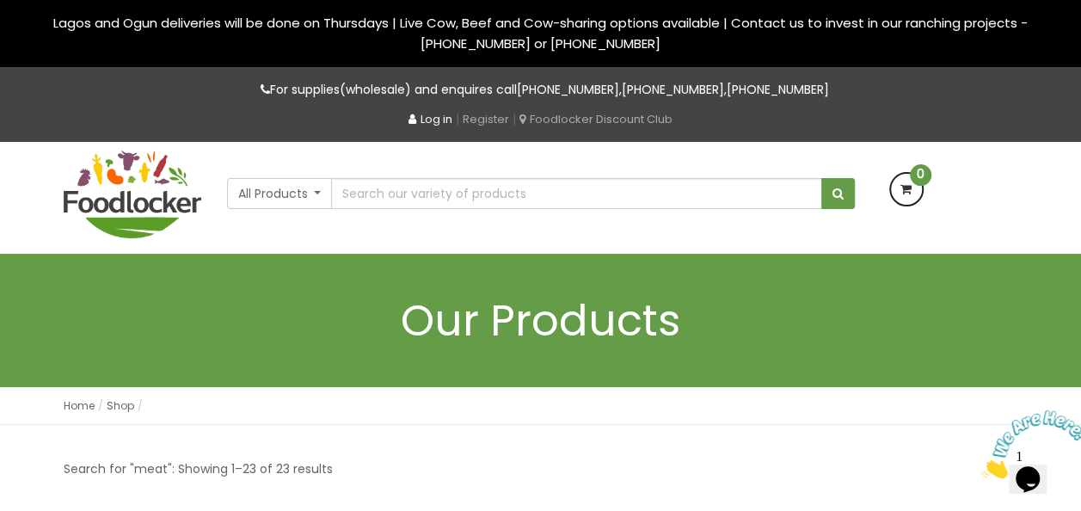
click at [430, 122] on link "Log in" at bounding box center [431, 119] width 44 height 16
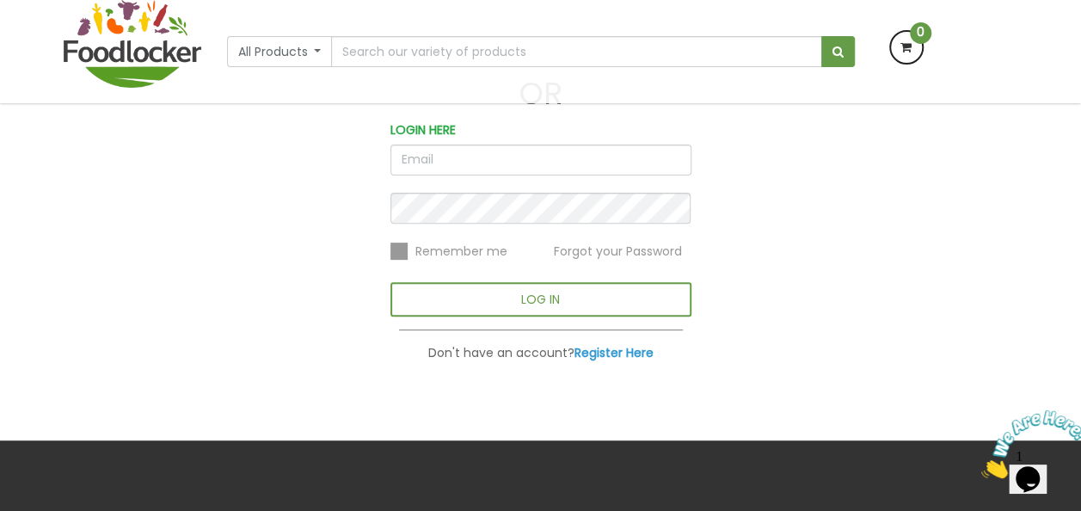
click at [429, 160] on input "email" at bounding box center [541, 160] width 301 height 31
type input "[PERSON_NAME][EMAIL_ADDRESS][DOMAIN_NAME]"
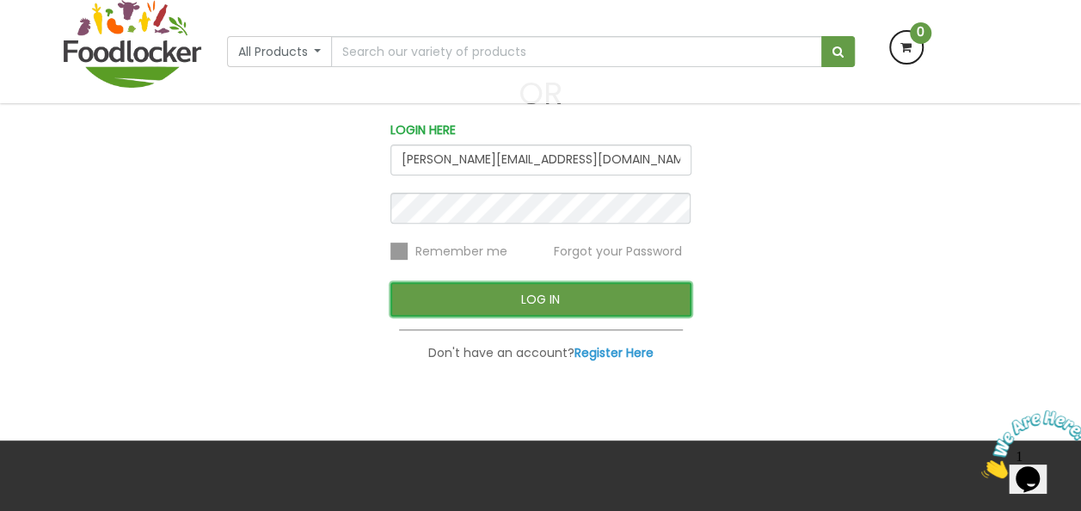
click at [538, 303] on button "LOG IN" at bounding box center [541, 299] width 301 height 34
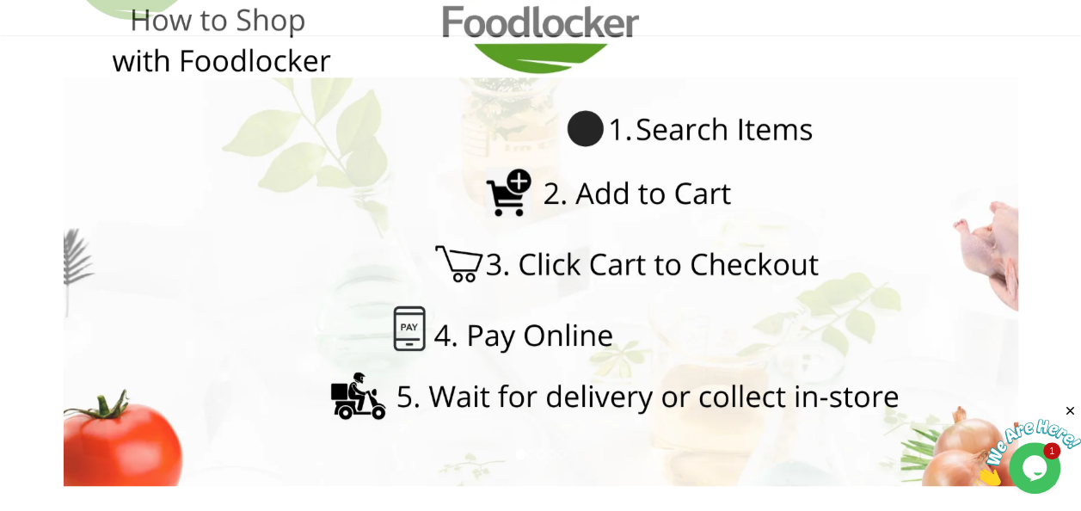
scroll to position [333, 0]
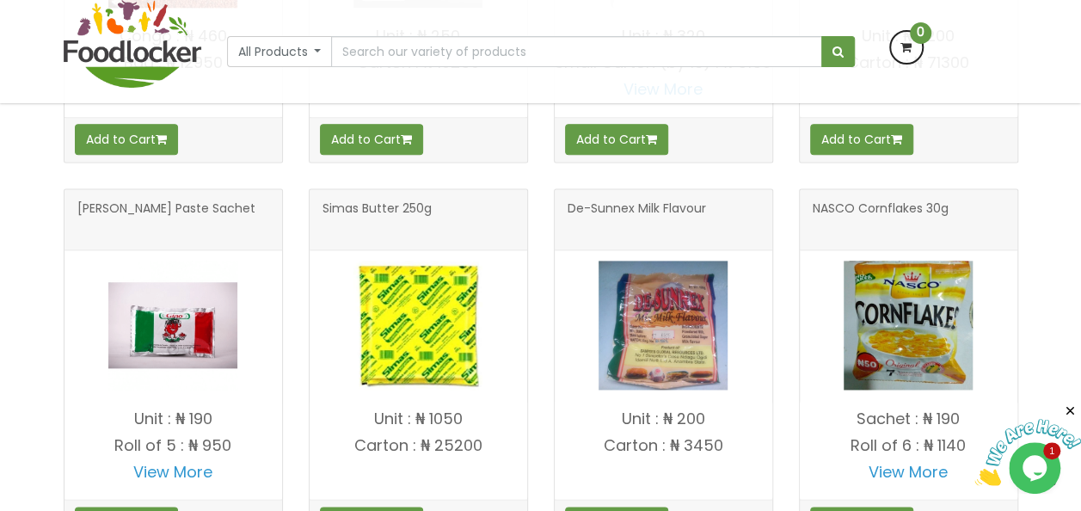
scroll to position [1196, 0]
click at [452, 53] on input "text" at bounding box center [576, 51] width 490 height 31
type input "meat"
click at [821, 36] on button "submit" at bounding box center [838, 51] width 34 height 31
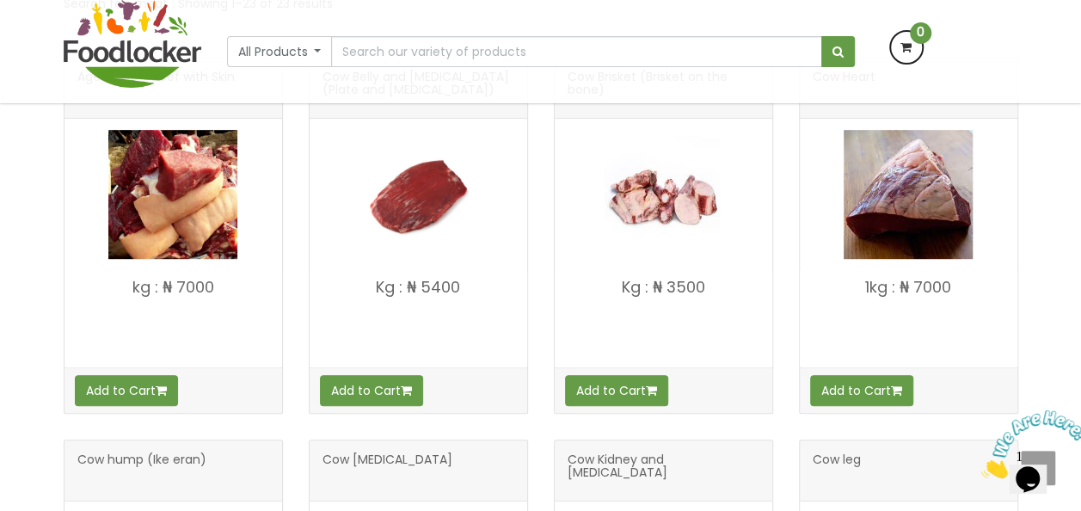
scroll to position [344, 0]
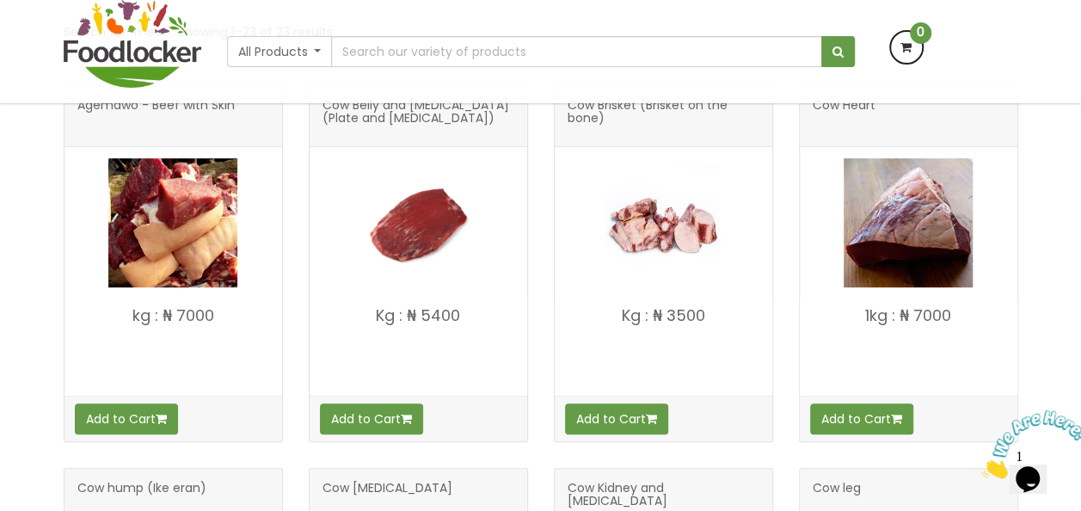
click at [430, 230] on img at bounding box center [418, 222] width 129 height 129
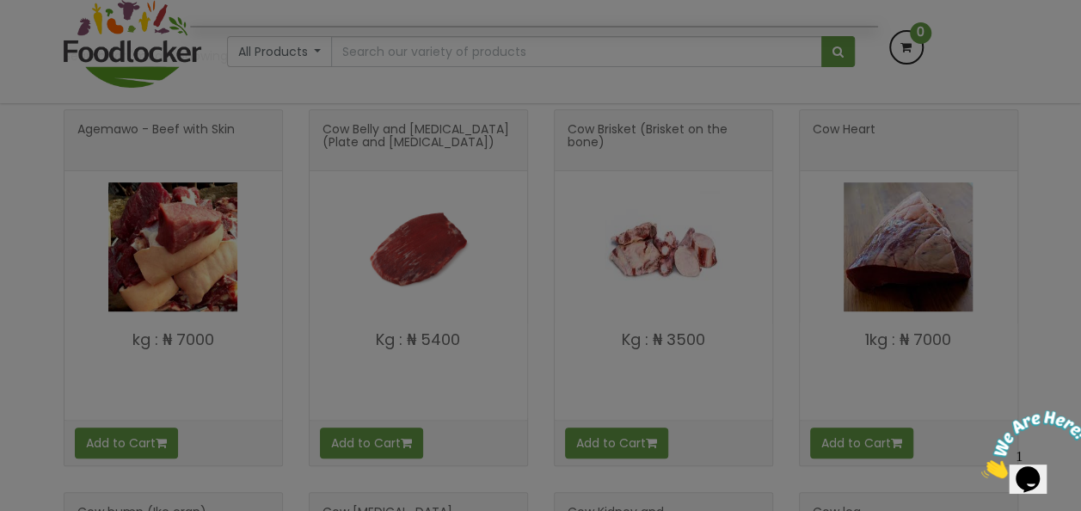
scroll to position [231, 0]
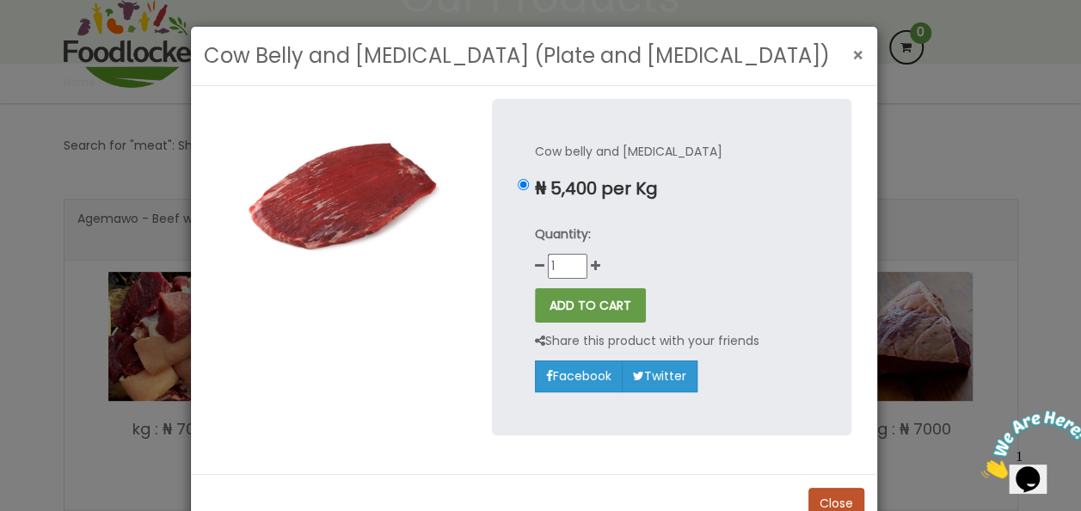
click at [855, 53] on span "×" at bounding box center [858, 55] width 12 height 25
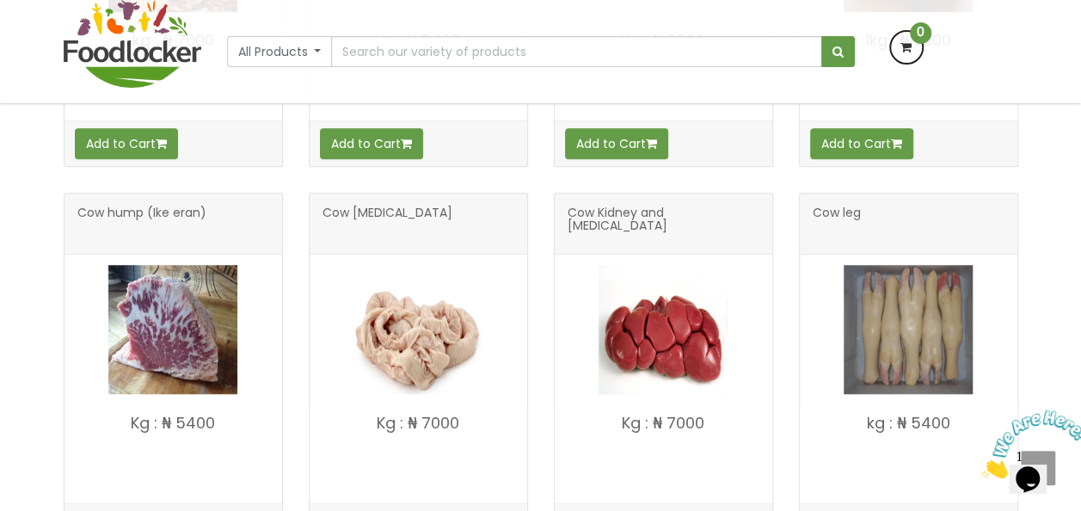
scroll to position [654, 0]
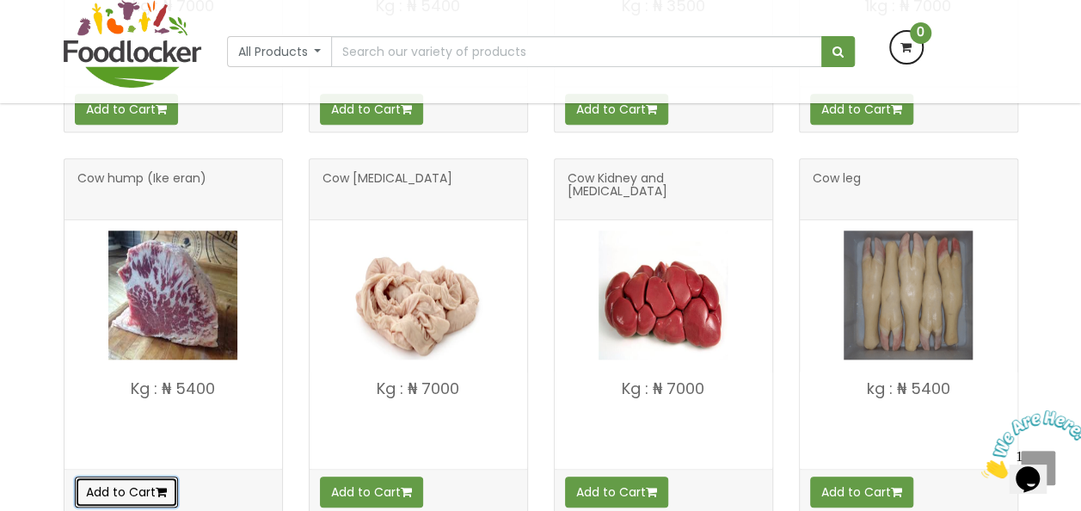
click at [121, 493] on button "Add to Cart" at bounding box center [126, 492] width 103 height 31
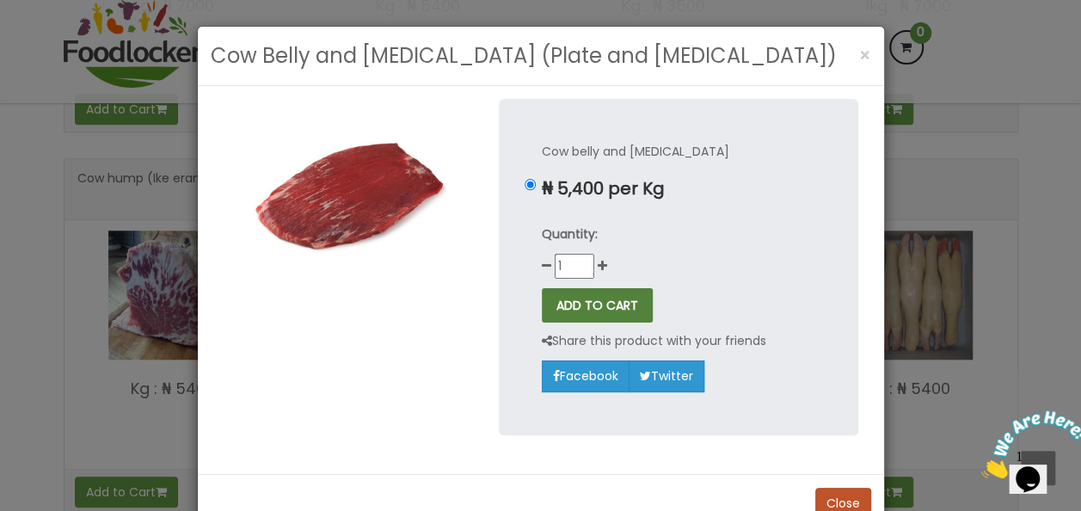
click at [591, 304] on button "ADD TO CART" at bounding box center [597, 305] width 111 height 34
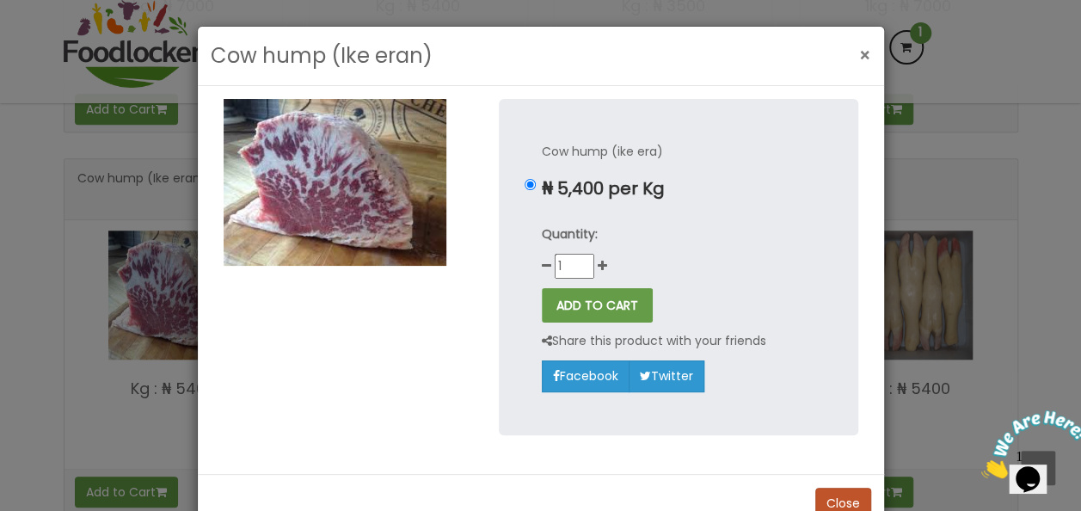
click at [859, 57] on span "×" at bounding box center [865, 55] width 12 height 25
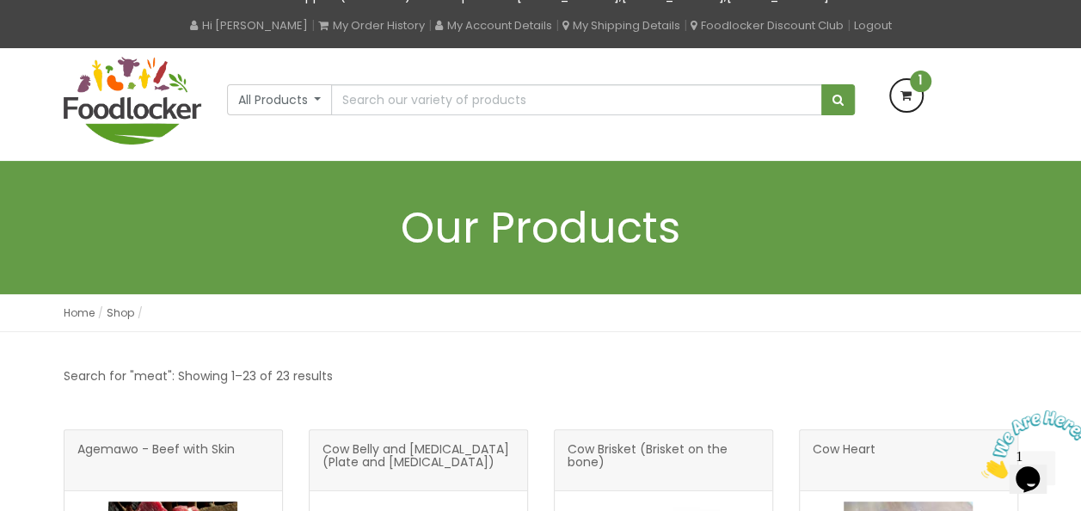
scroll to position [88, 0]
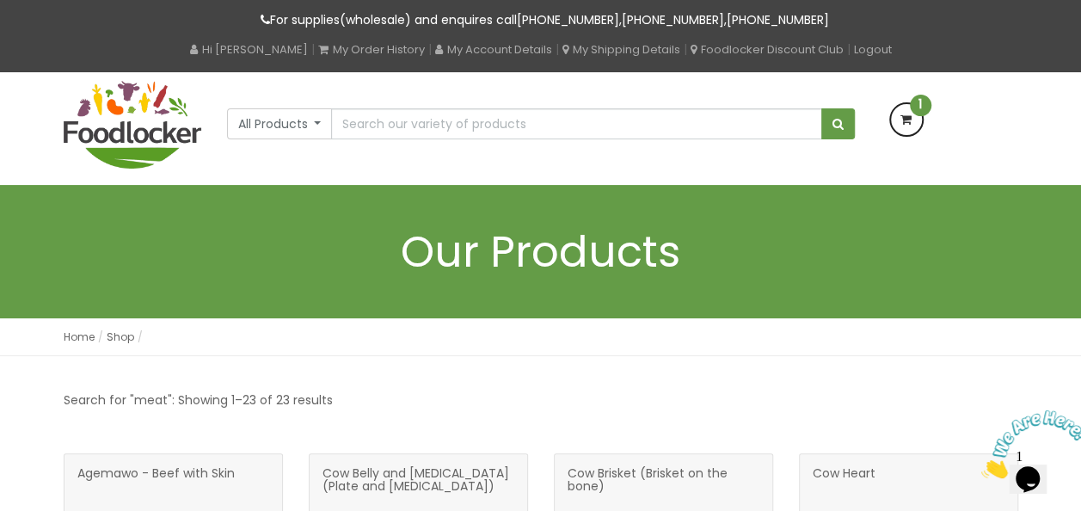
click at [904, 115] on icon at bounding box center [906, 119] width 31 height 31
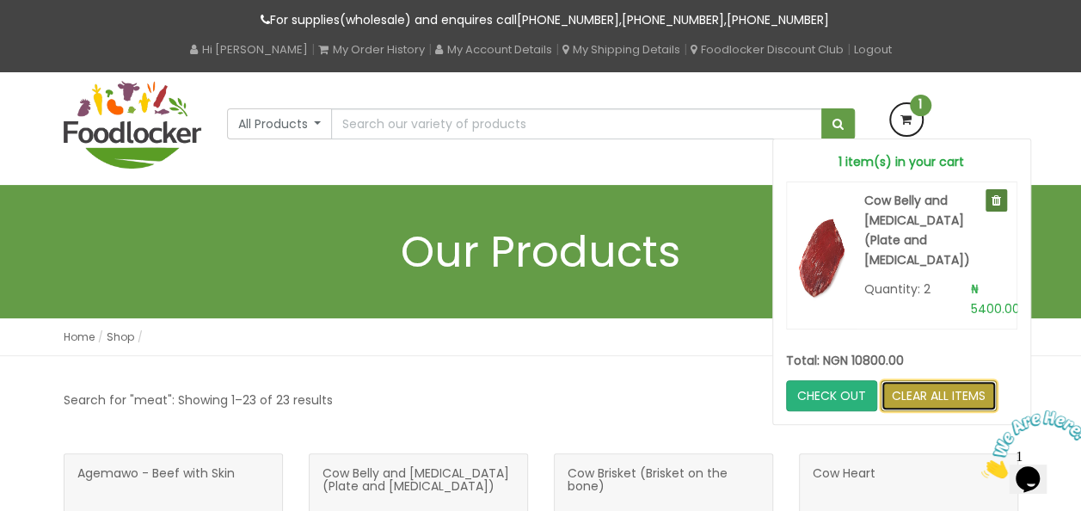
click at [932, 386] on link "CLEAR ALL ITEMS" at bounding box center [939, 395] width 116 height 31
click at [922, 384] on link "CLEAR ALL ITEMS" at bounding box center [939, 395] width 116 height 31
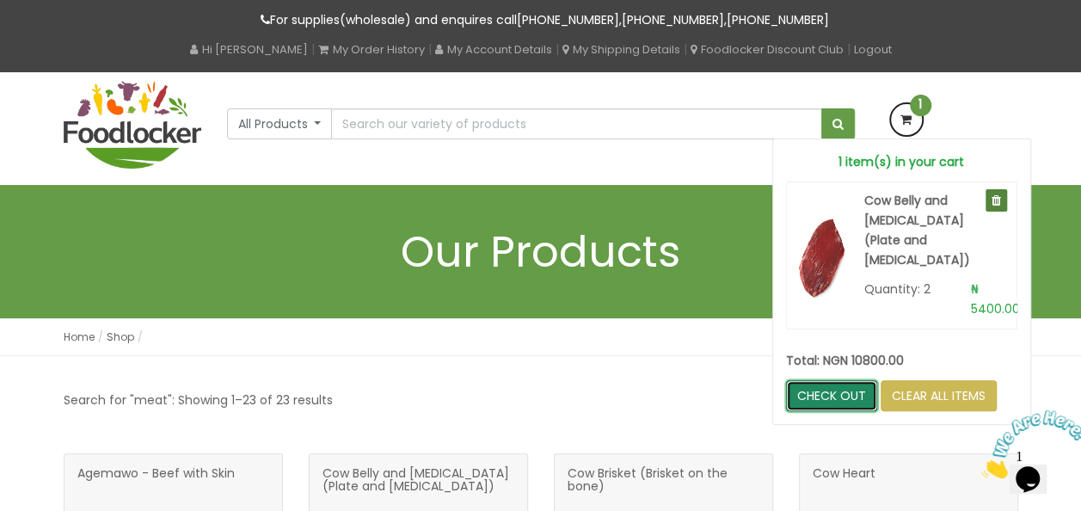
click at [834, 390] on link "CHECK OUT" at bounding box center [831, 395] width 91 height 31
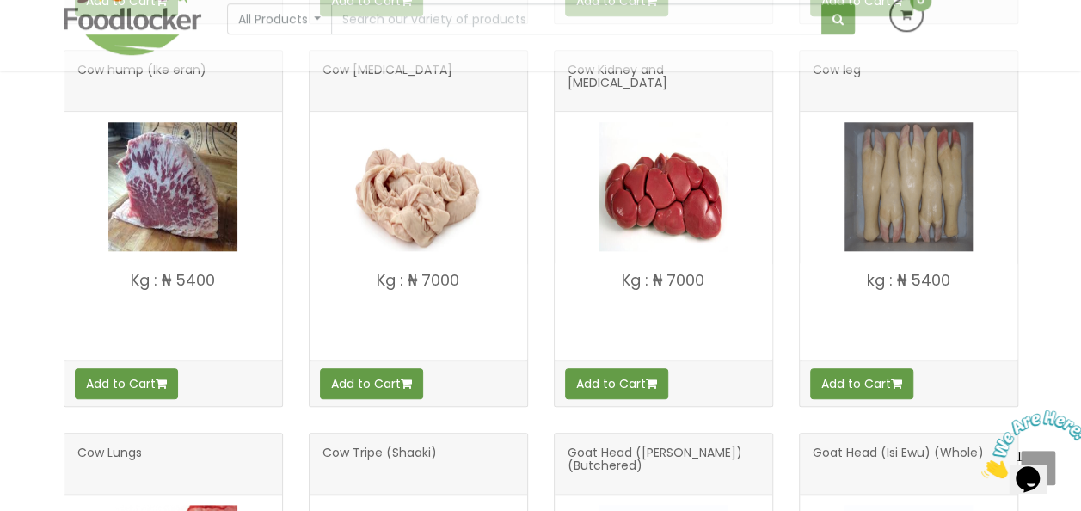
scroll to position [776, 0]
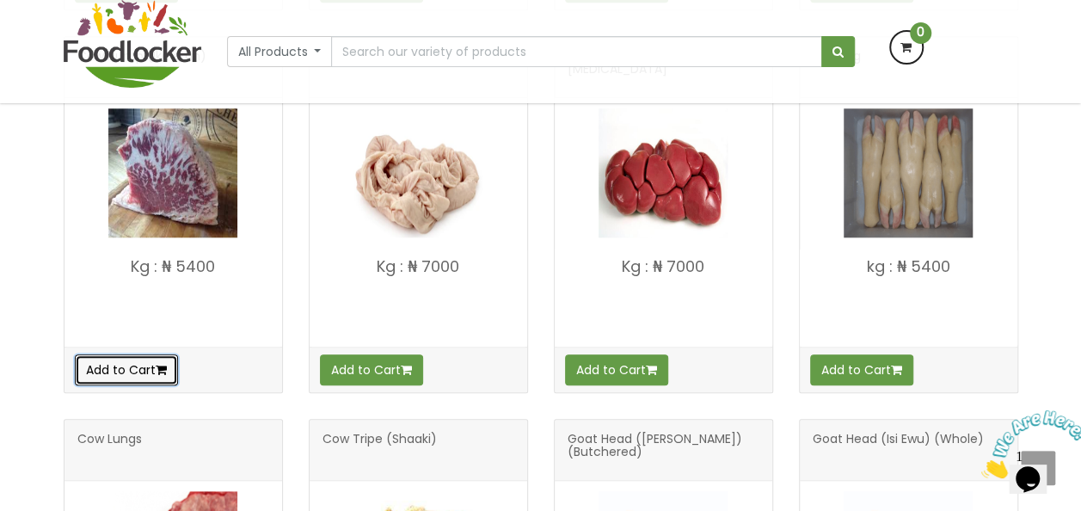
click at [129, 372] on button "Add to Cart" at bounding box center [126, 369] width 103 height 31
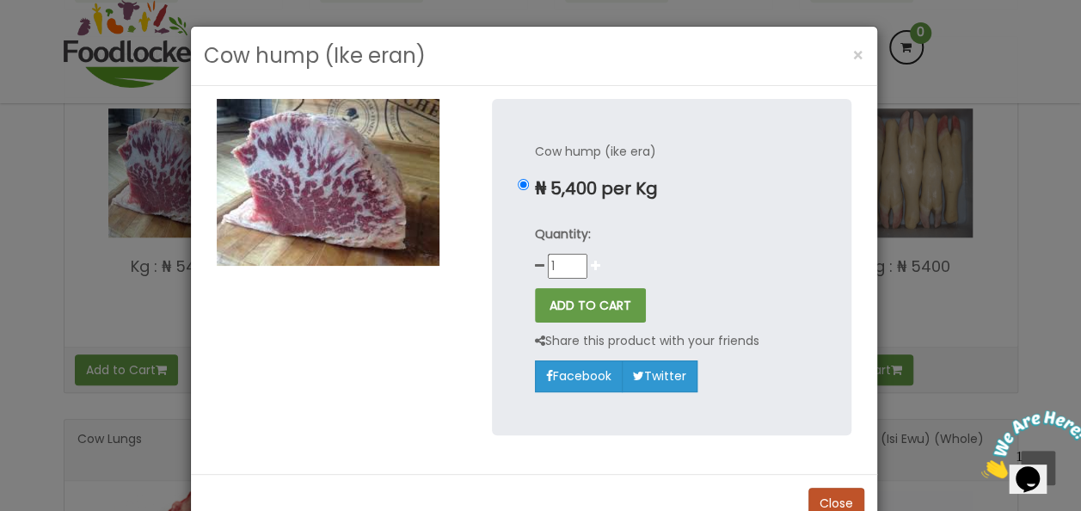
click at [591, 268] on icon at bounding box center [595, 266] width 9 height 12
type input "2"
click at [581, 301] on button "ADD TO CART" at bounding box center [590, 305] width 111 height 34
click at [852, 57] on span "×" at bounding box center [858, 55] width 12 height 25
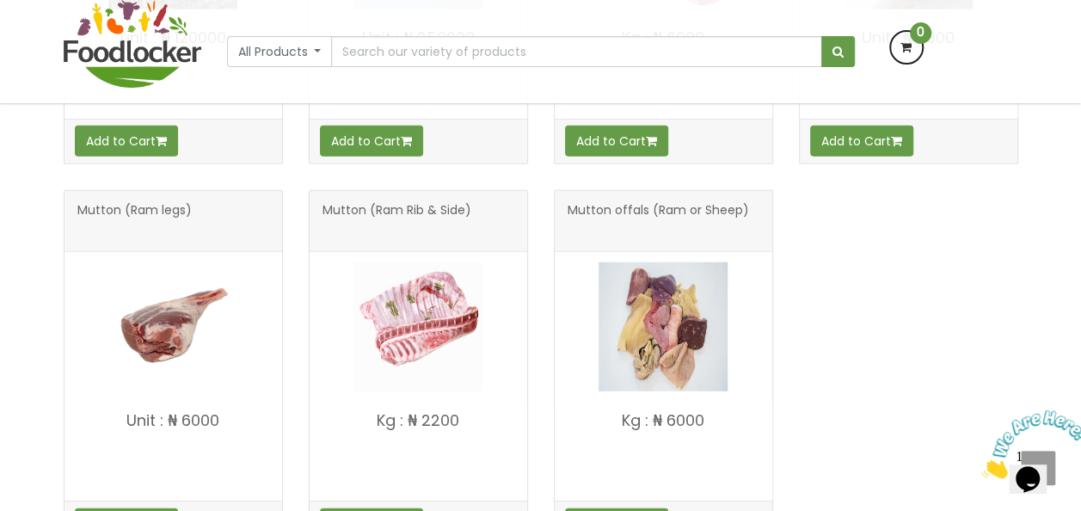
scroll to position [2187, 0]
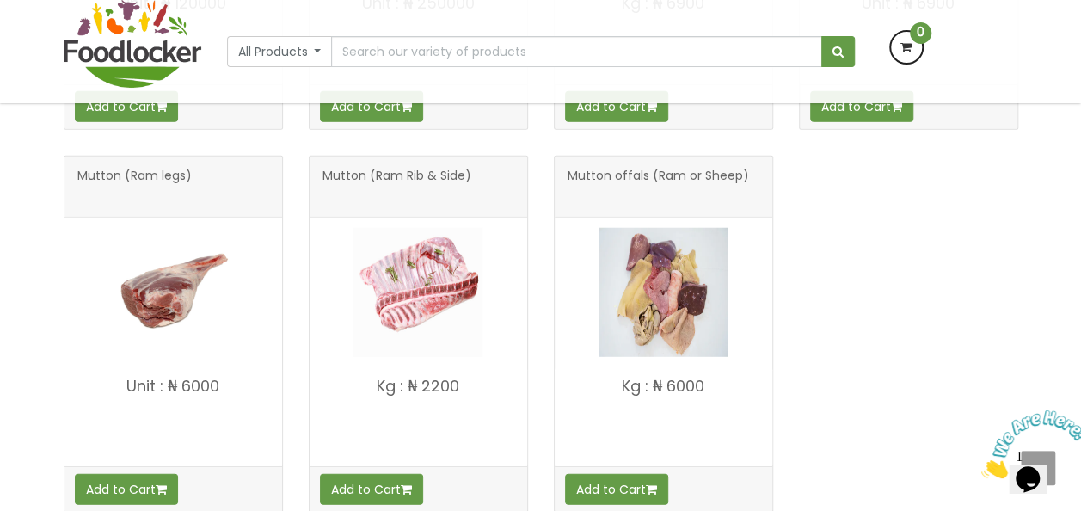
click at [409, 169] on span "Mutton (Ram Rib & Side)" at bounding box center [397, 186] width 149 height 34
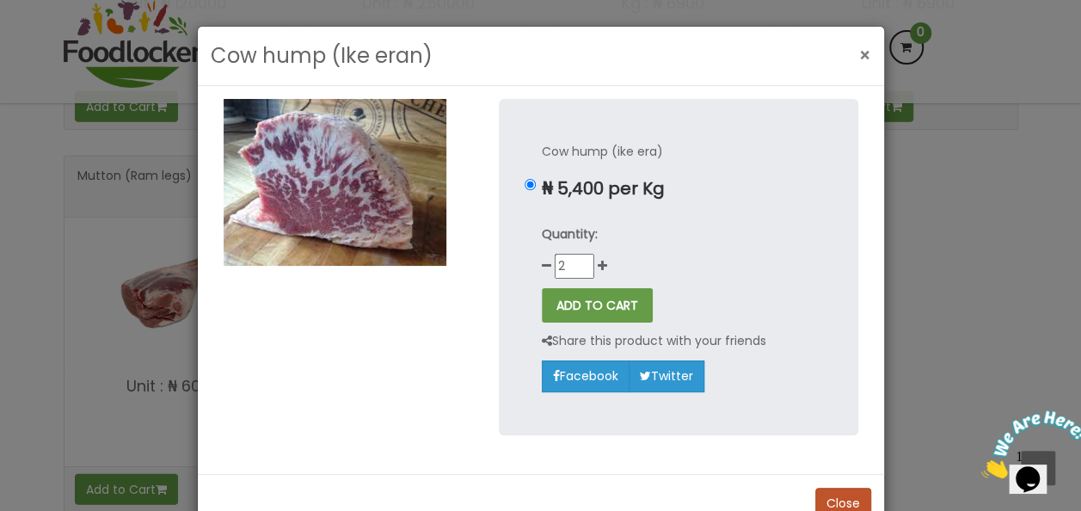
click at [861, 53] on span "×" at bounding box center [865, 55] width 12 height 25
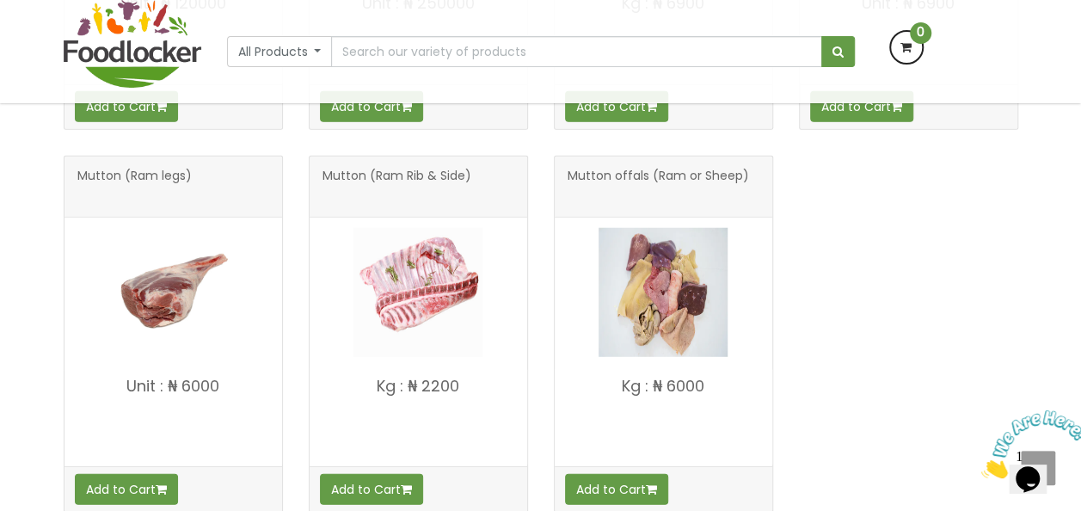
click at [421, 169] on span "Mutton (Ram Rib & Side)" at bounding box center [397, 186] width 149 height 34
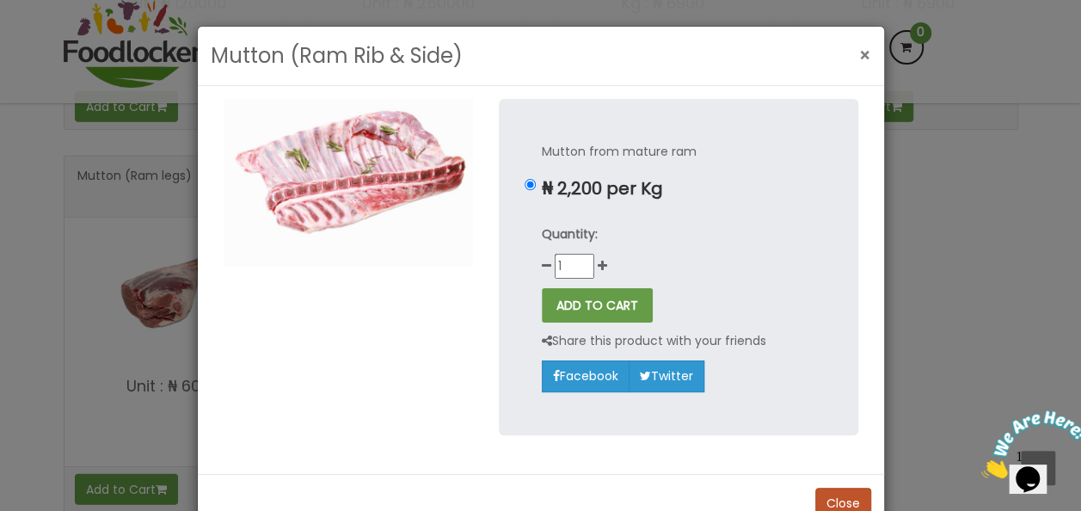
click at [860, 57] on span "×" at bounding box center [865, 55] width 12 height 25
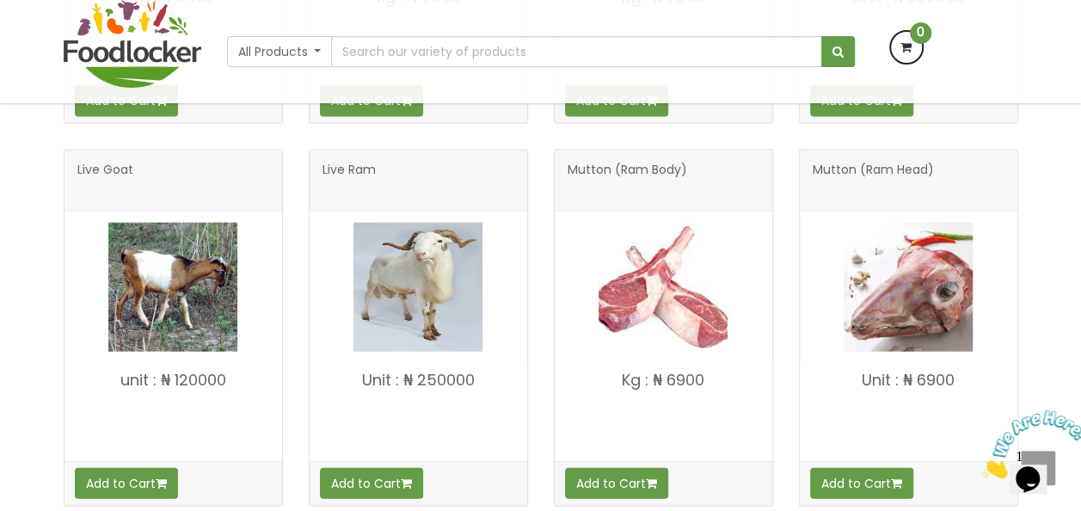
scroll to position [1808, 0]
